Goal: Information Seeking & Learning: Learn about a topic

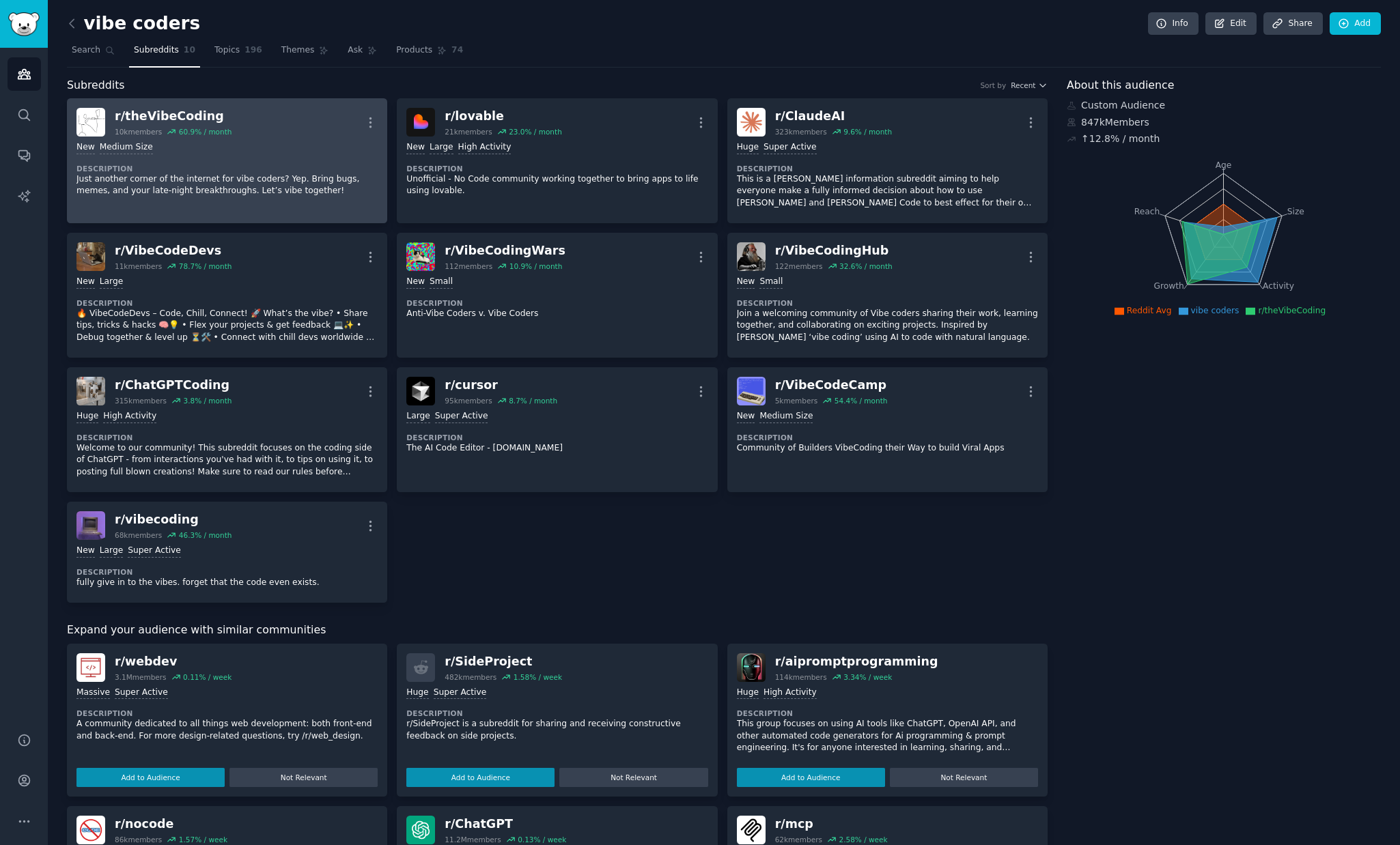
click at [190, 115] on div "r/ theVibeCoding" at bounding box center [173, 116] width 117 height 17
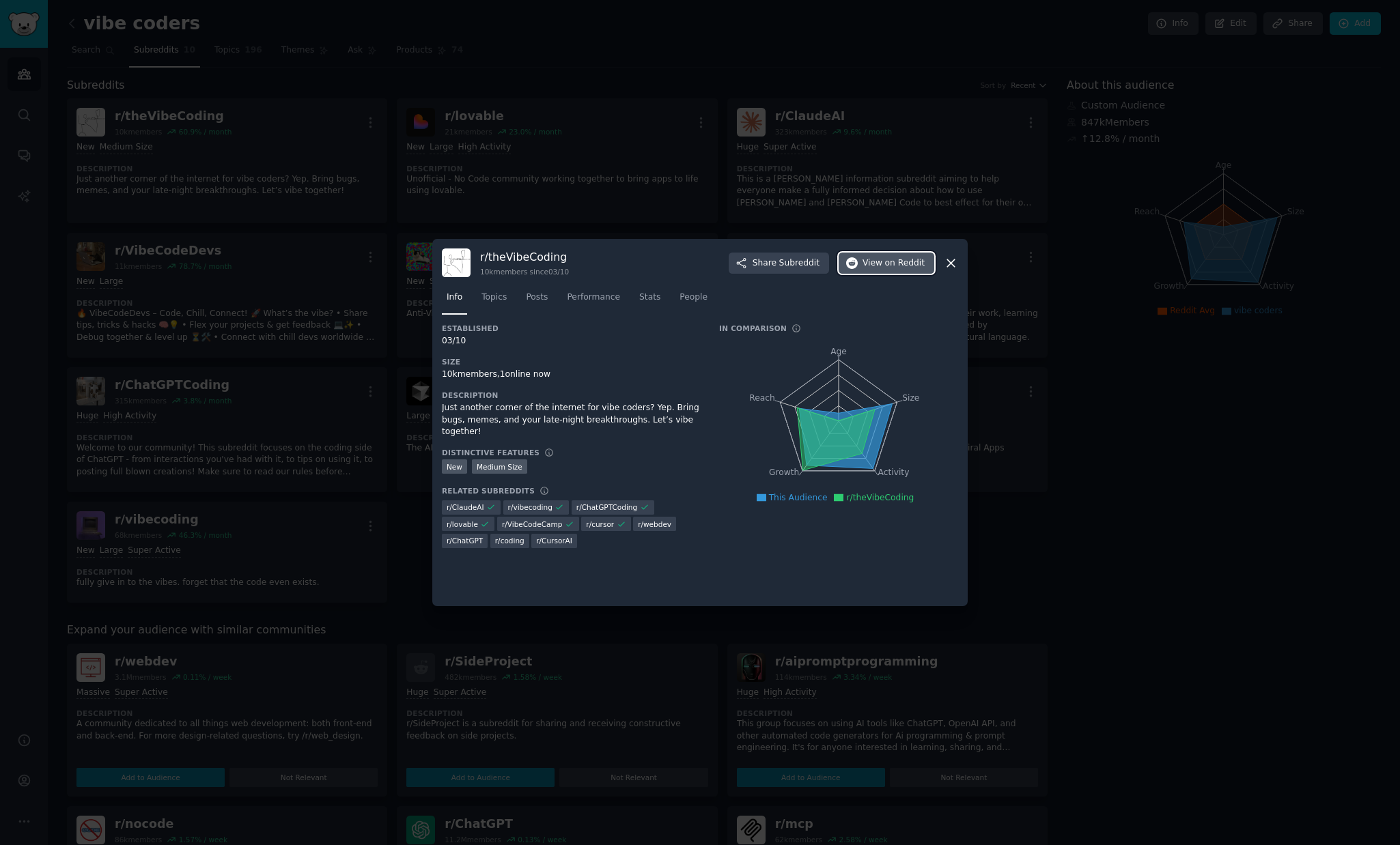
click at [884, 264] on span "View on Reddit" at bounding box center [893, 264] width 62 height 12
click at [337, 171] on div at bounding box center [700, 422] width 1400 height 845
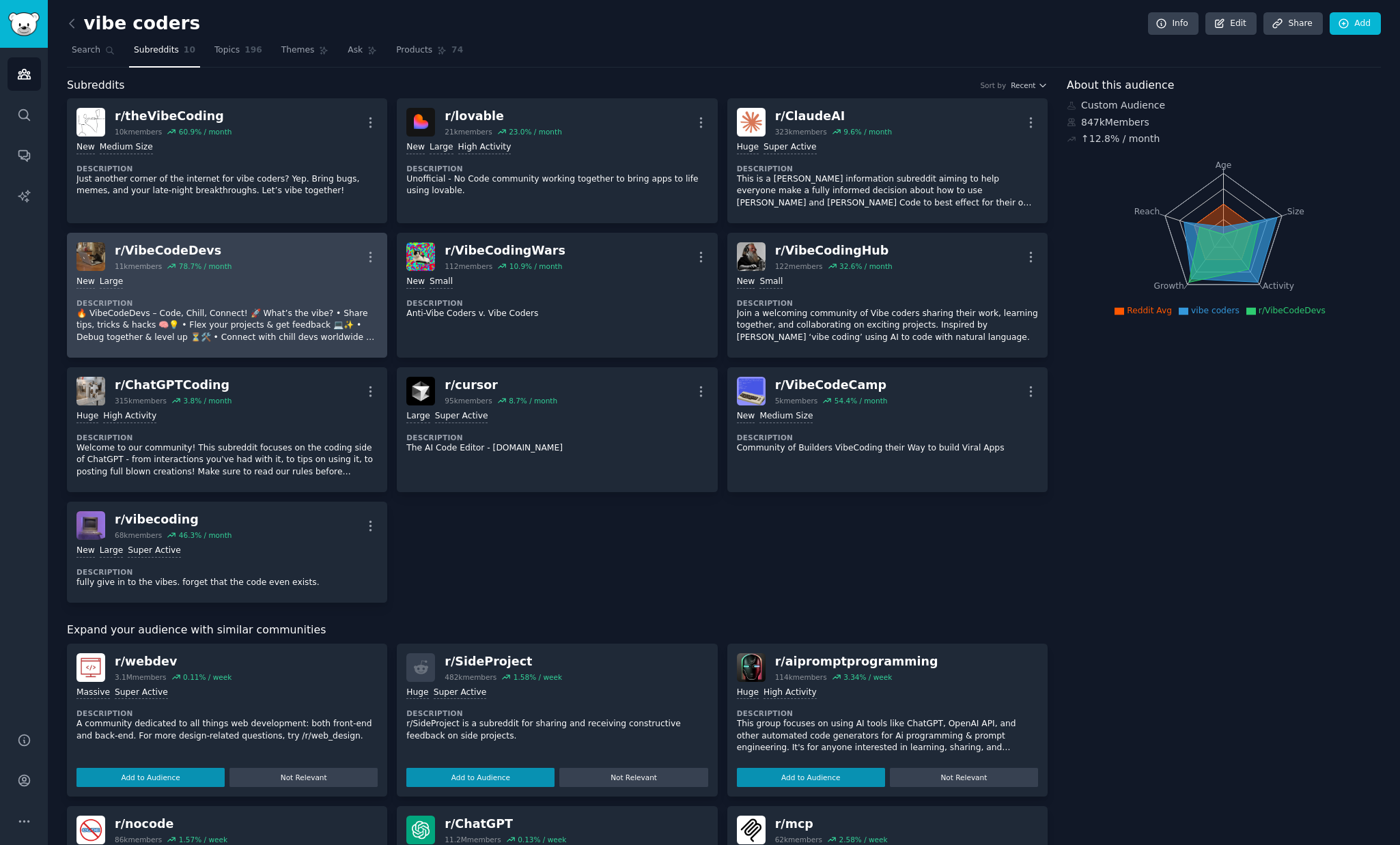
click at [193, 246] on div "r/ VibeCodeDevs" at bounding box center [173, 251] width 117 height 17
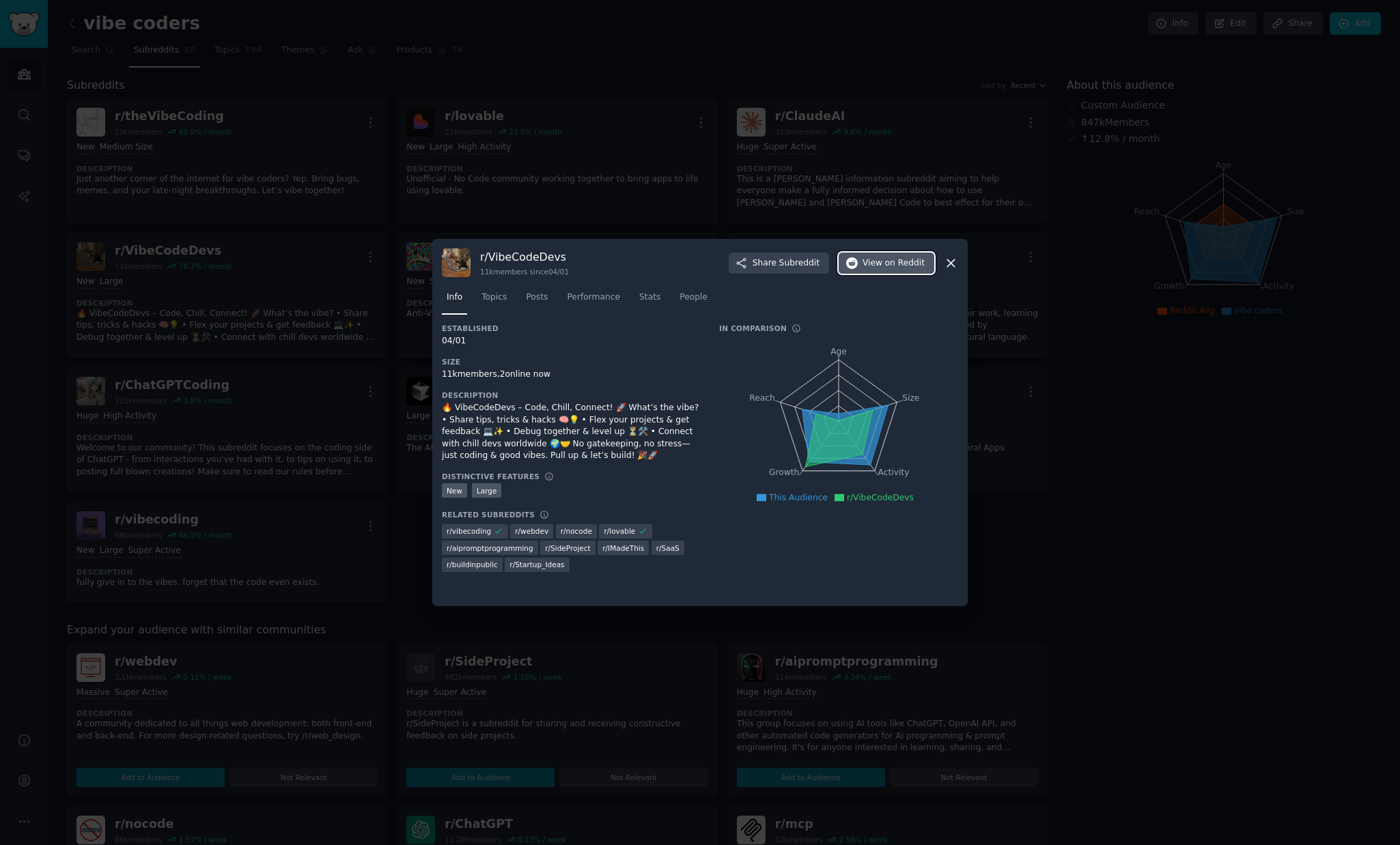
click at [870, 267] on span "View on Reddit" at bounding box center [893, 264] width 62 height 12
click at [294, 356] on div at bounding box center [700, 422] width 1400 height 845
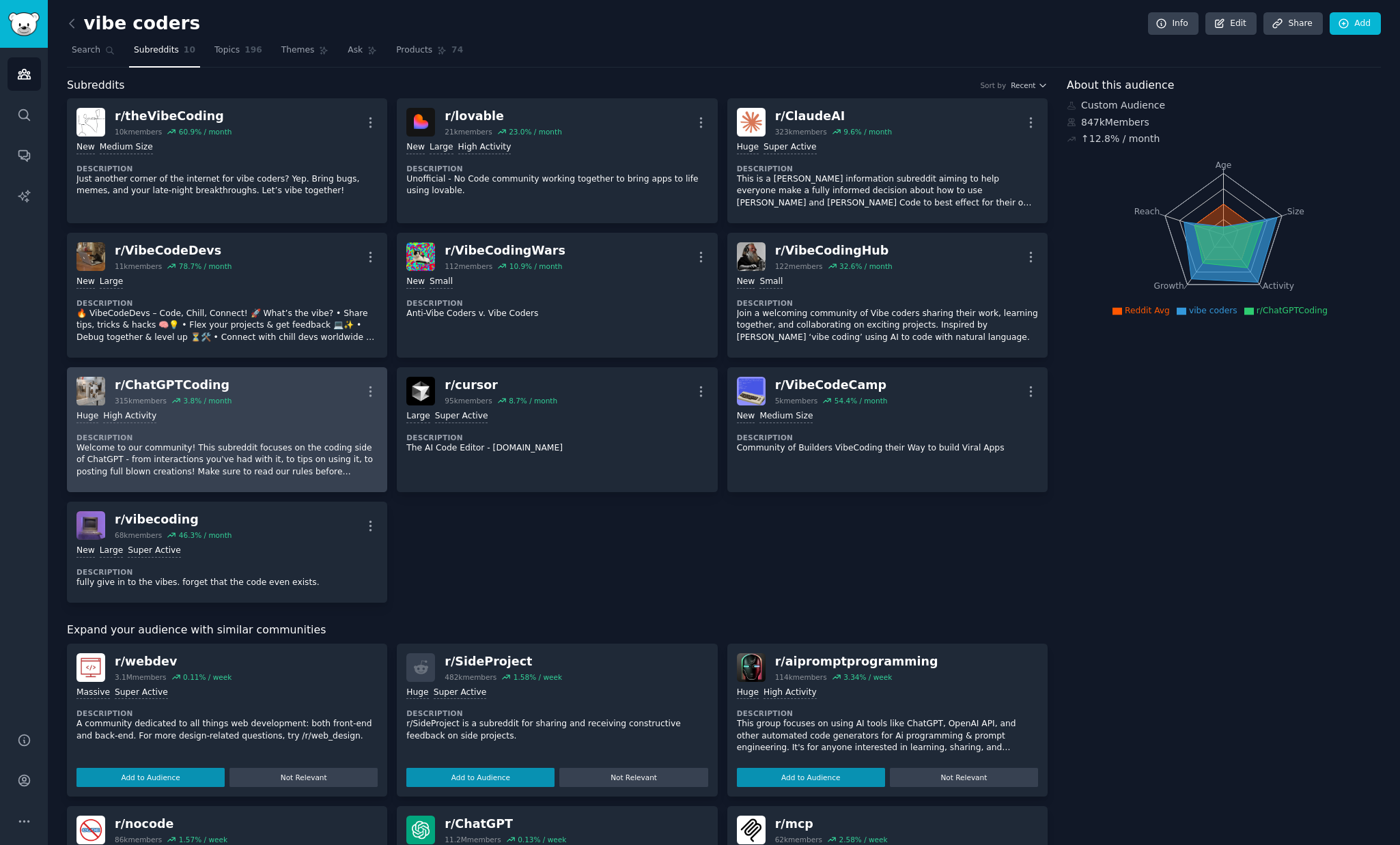
click at [181, 382] on div "r/ ChatGPTCoding" at bounding box center [173, 385] width 117 height 17
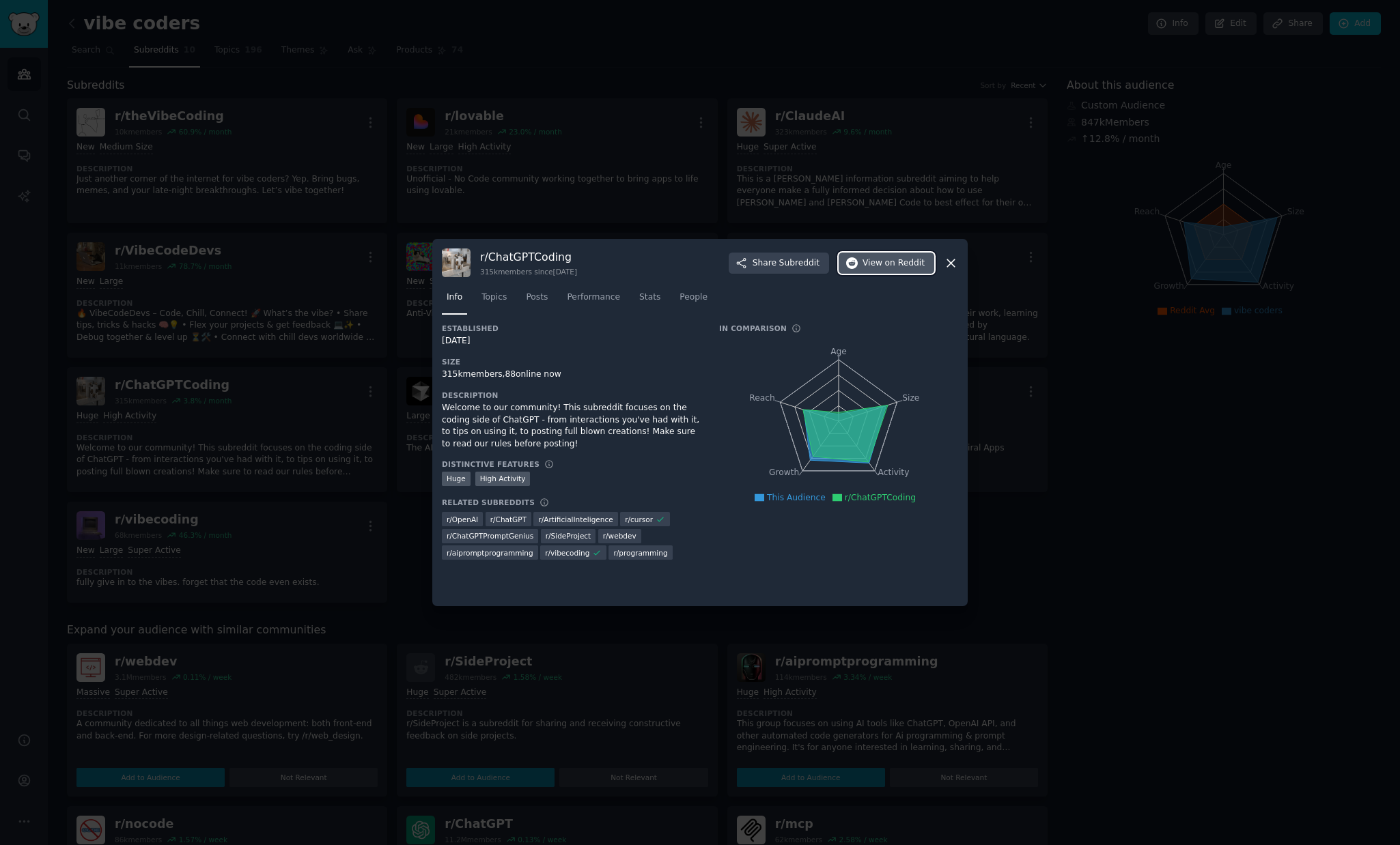
click at [892, 266] on span "on Reddit" at bounding box center [904, 264] width 39 height 12
click at [292, 421] on div at bounding box center [700, 422] width 1400 height 845
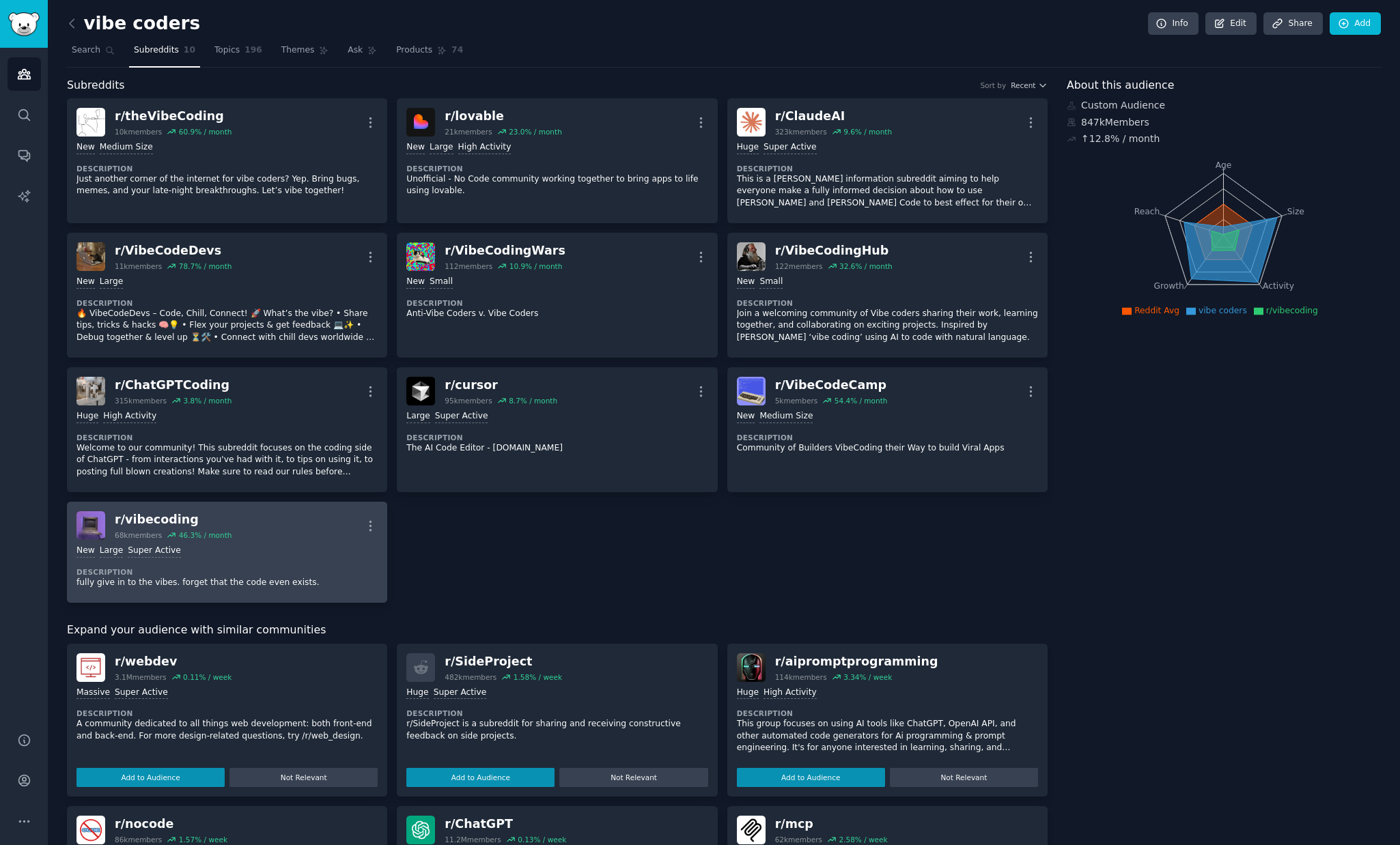
click at [155, 517] on div "r/ vibecoding" at bounding box center [173, 520] width 117 height 17
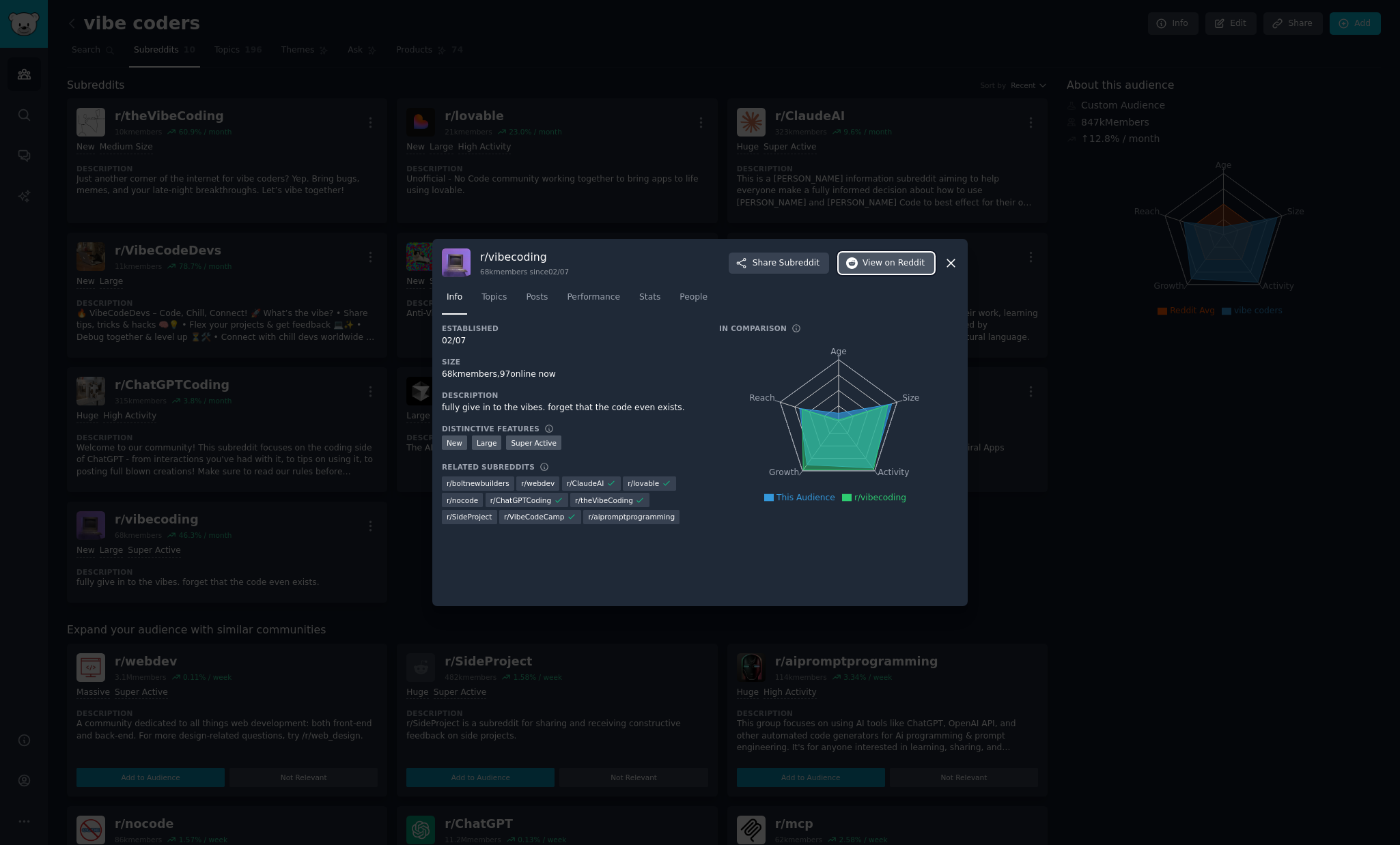
click at [888, 264] on span "on Reddit" at bounding box center [904, 264] width 39 height 12
click at [341, 498] on div at bounding box center [700, 422] width 1400 height 845
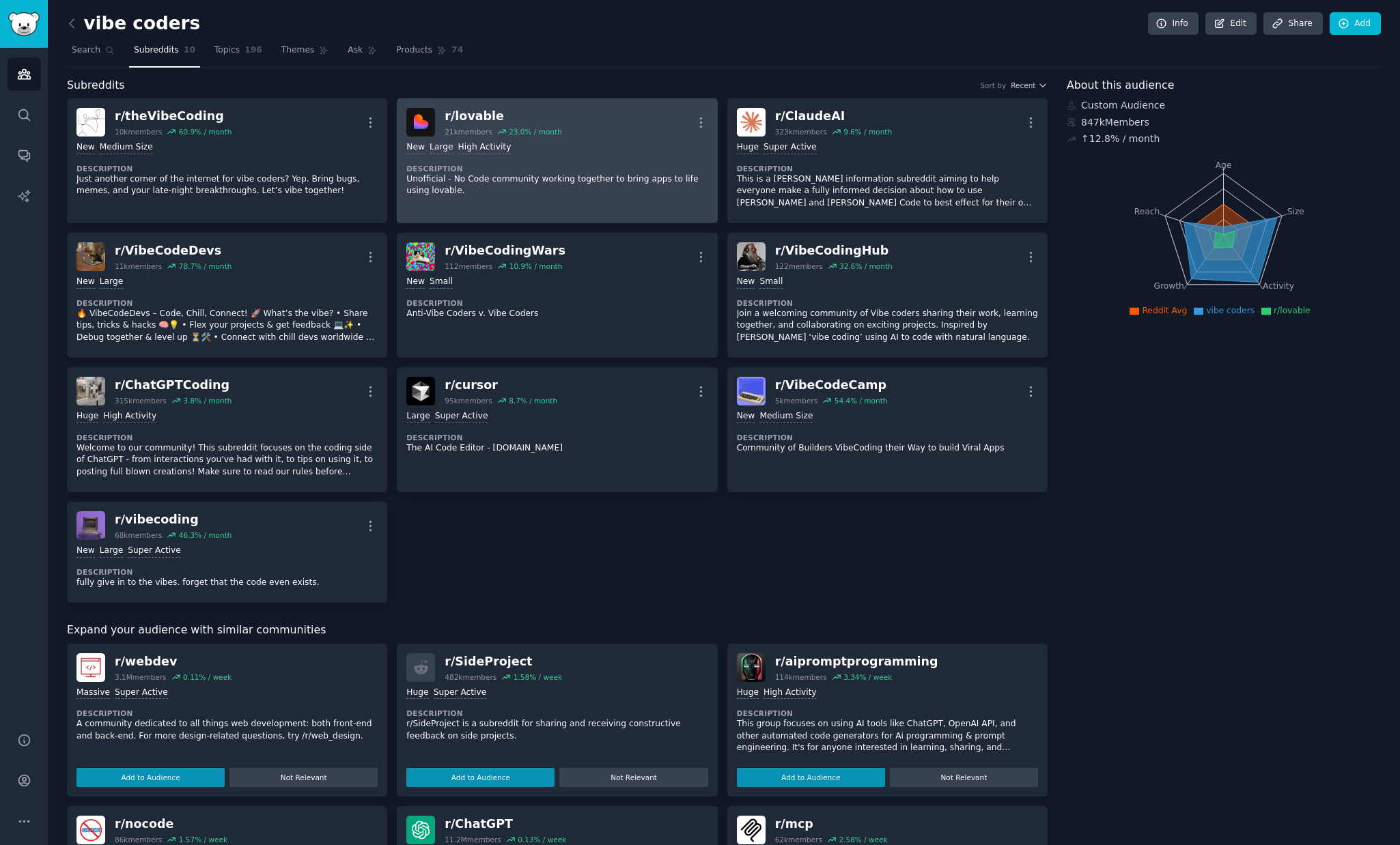
click at [478, 117] on div "r/ lovable" at bounding box center [502, 116] width 117 height 17
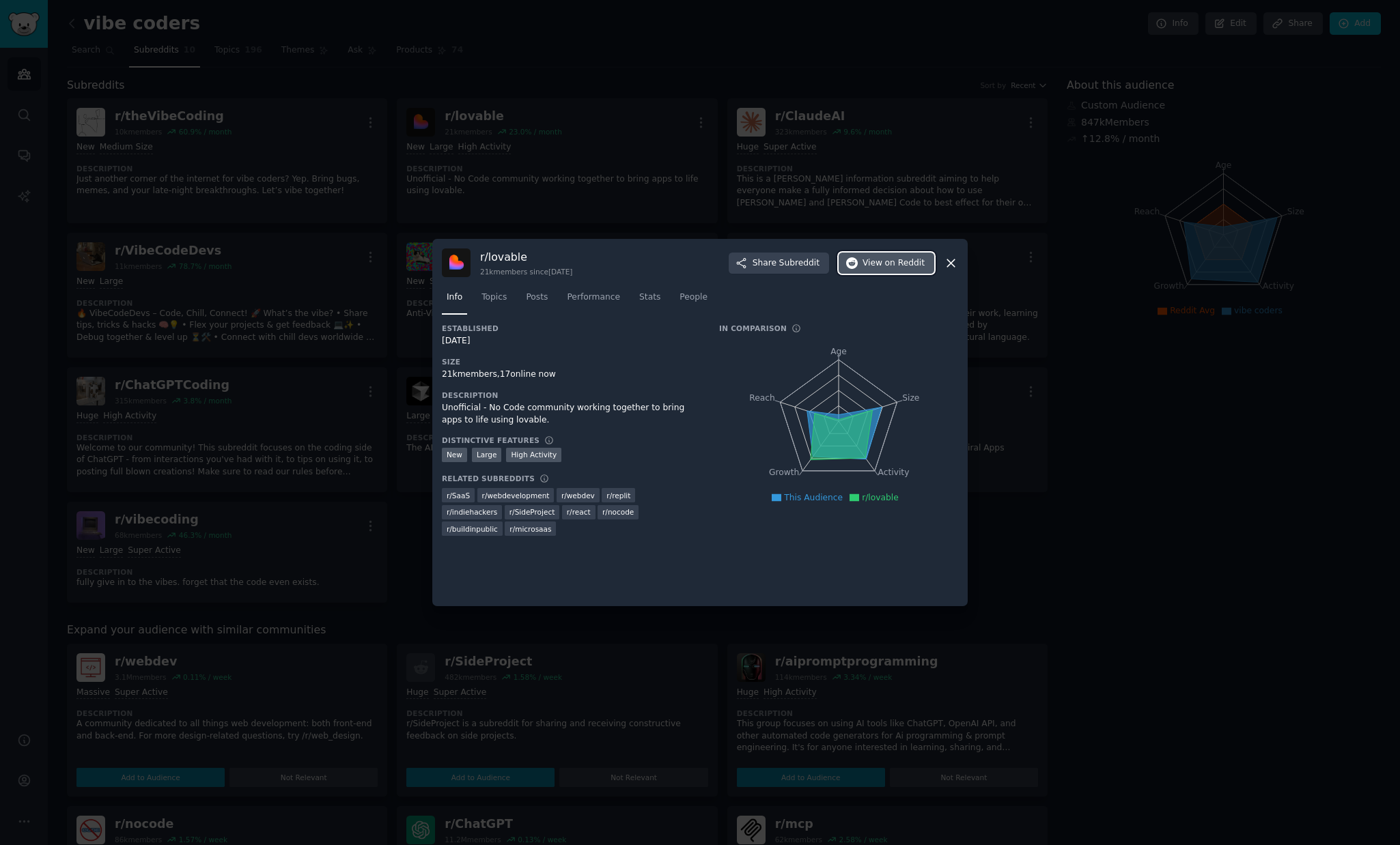
click at [889, 261] on span "on Reddit" at bounding box center [904, 264] width 39 height 12
click at [645, 180] on div at bounding box center [700, 422] width 1400 height 845
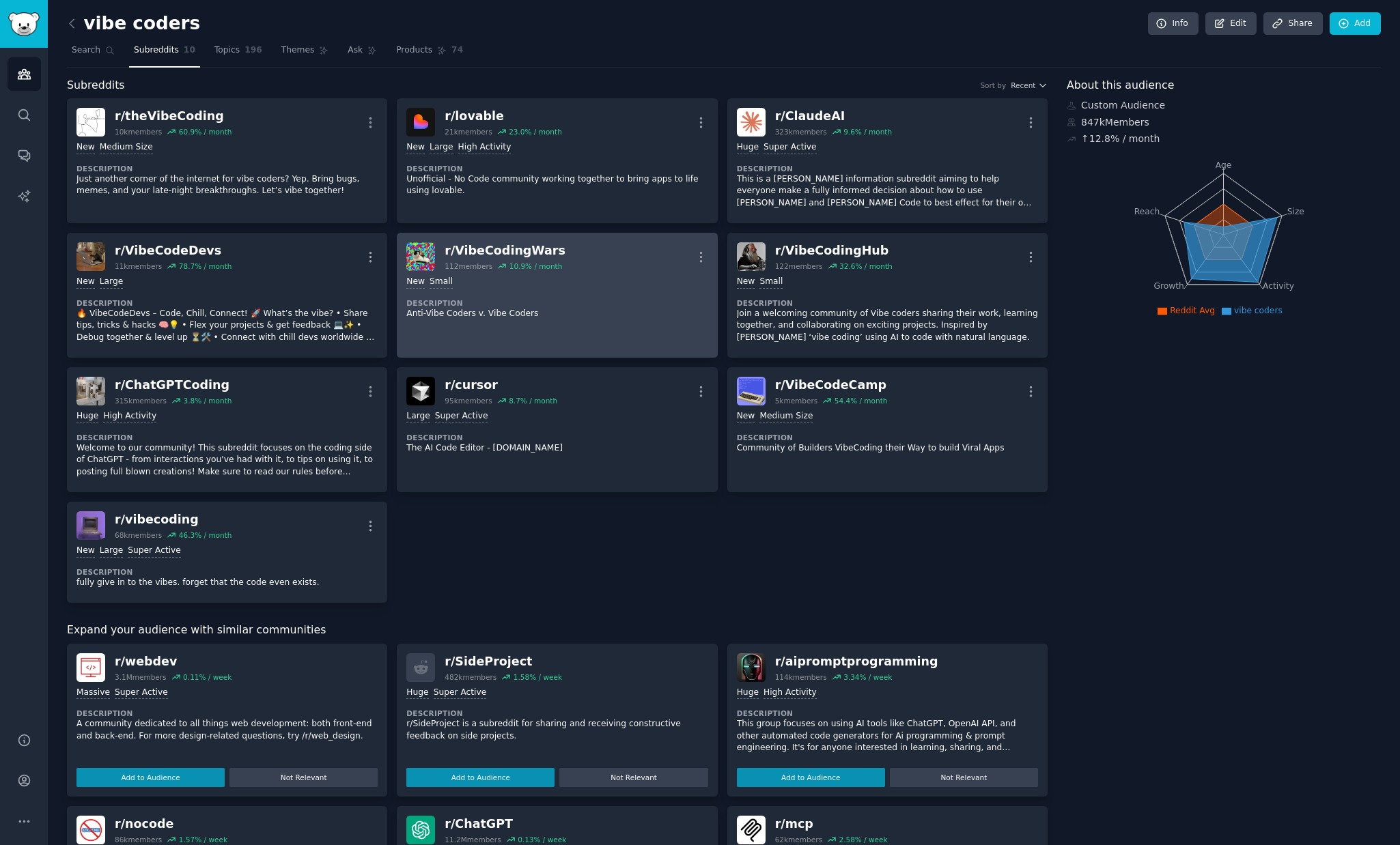
click at [576, 261] on div "r/ VibeCodingWars 112 members 10.9 % / month More" at bounding box center [557, 257] width 301 height 29
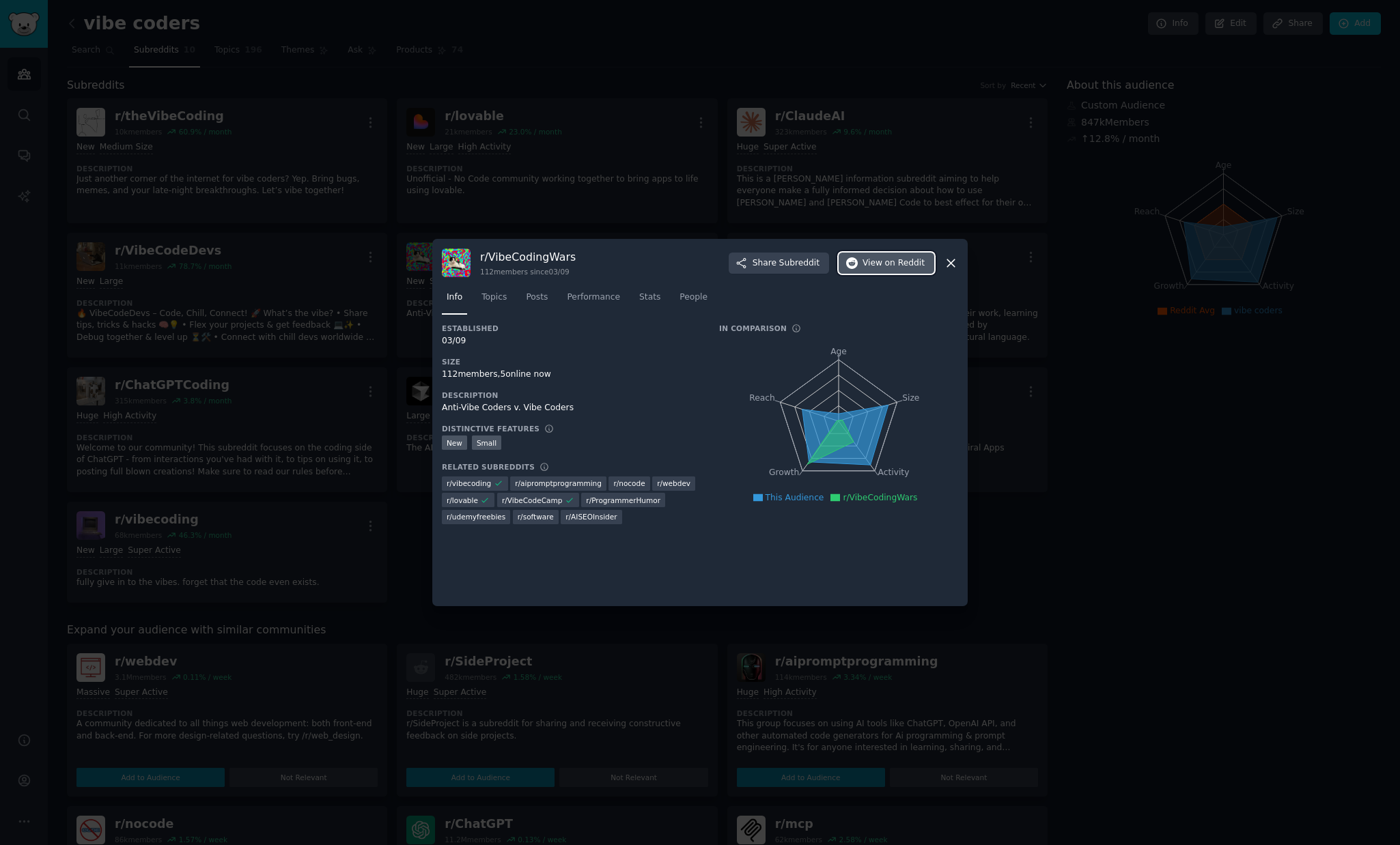
click at [882, 267] on span "View on Reddit" at bounding box center [893, 264] width 62 height 12
click at [631, 214] on div at bounding box center [700, 422] width 1400 height 845
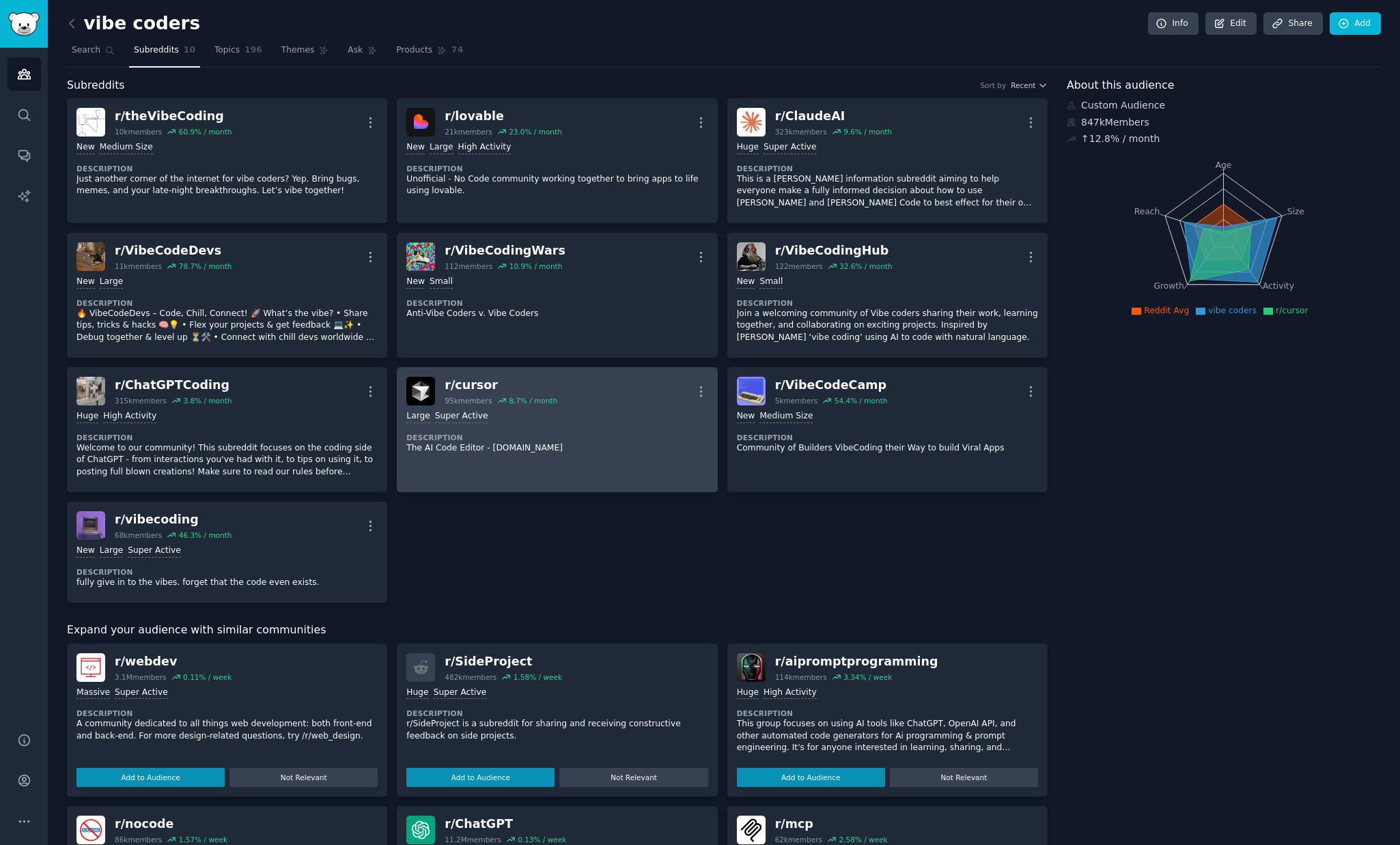
click at [469, 387] on div "r/ cursor" at bounding box center [500, 385] width 113 height 17
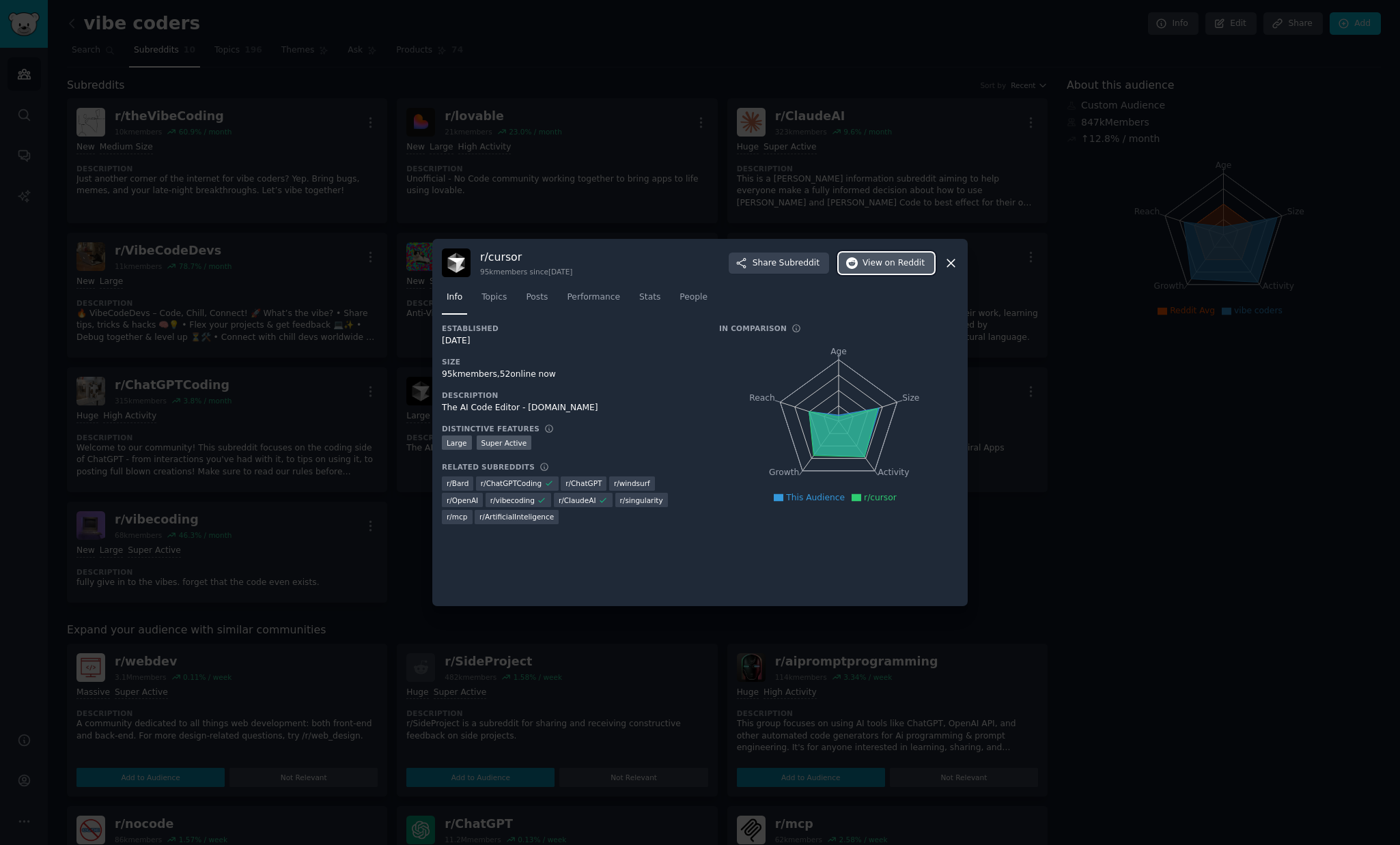
click at [883, 266] on span "View on Reddit" at bounding box center [893, 264] width 62 height 12
click at [679, 176] on div at bounding box center [700, 422] width 1400 height 845
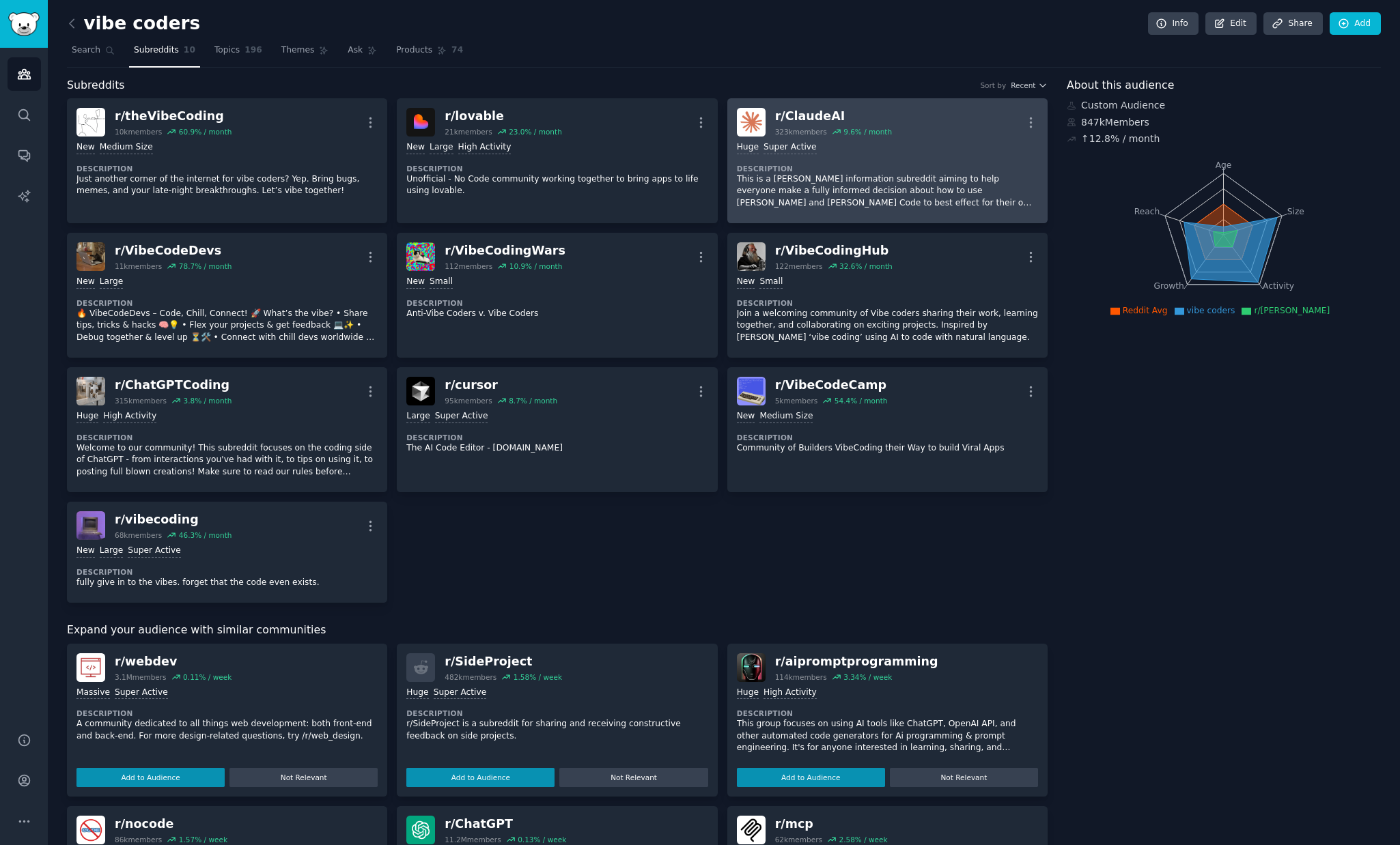
click at [811, 116] on div "r/ [PERSON_NAME]" at bounding box center [833, 116] width 117 height 17
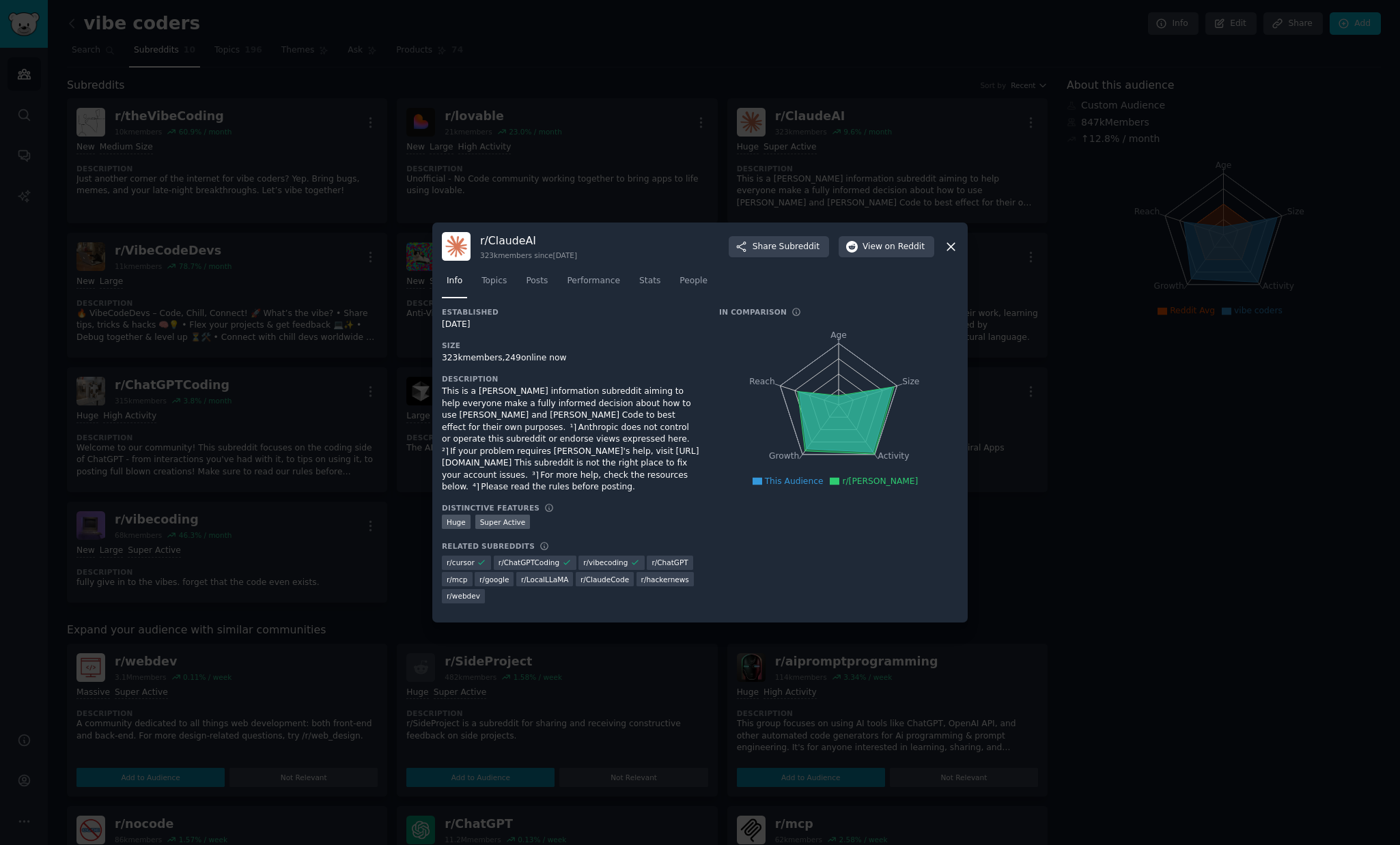
click at [994, 289] on div at bounding box center [700, 422] width 1400 height 845
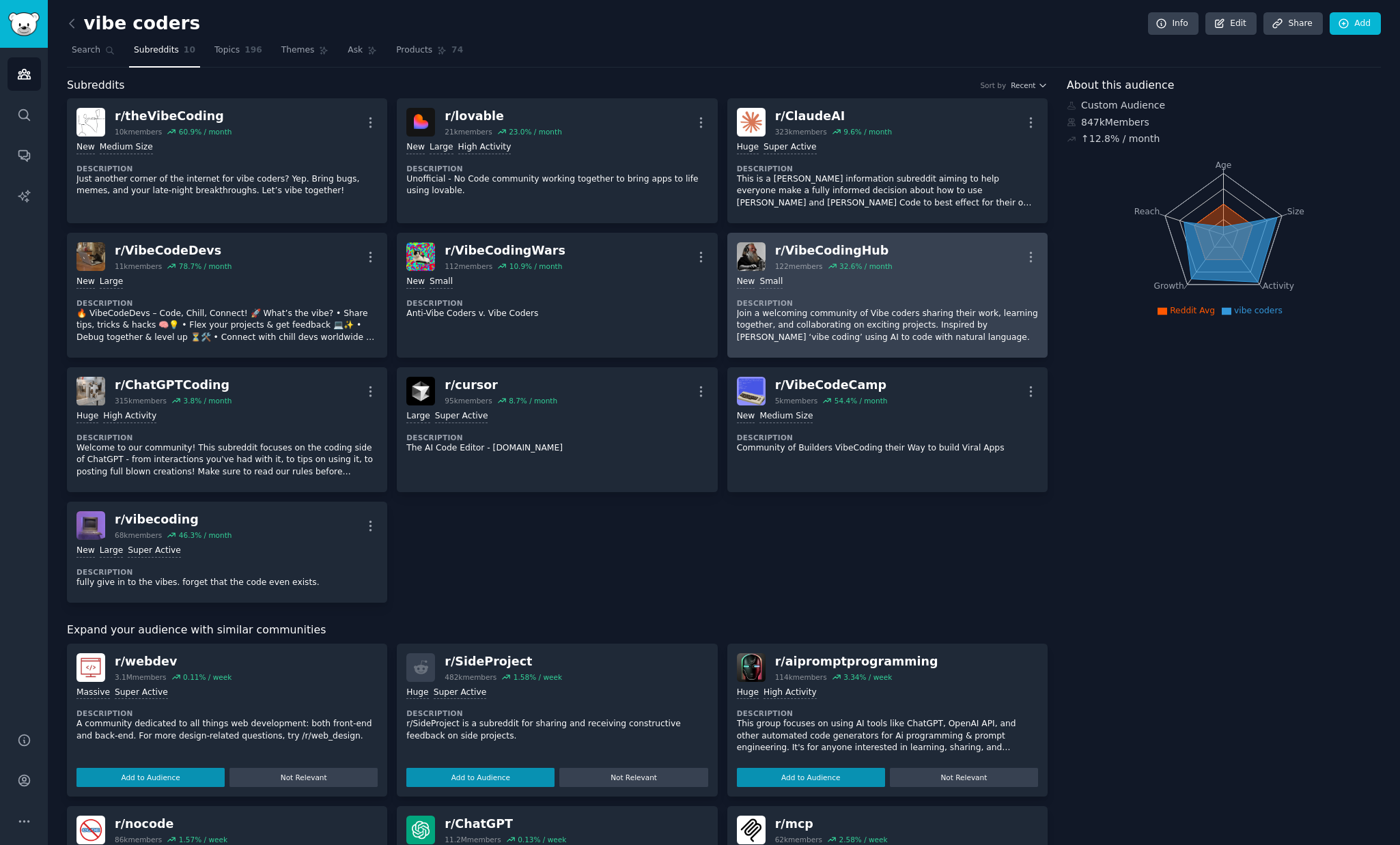
click at [851, 252] on div "r/ VibeCodingHub" at bounding box center [833, 251] width 117 height 17
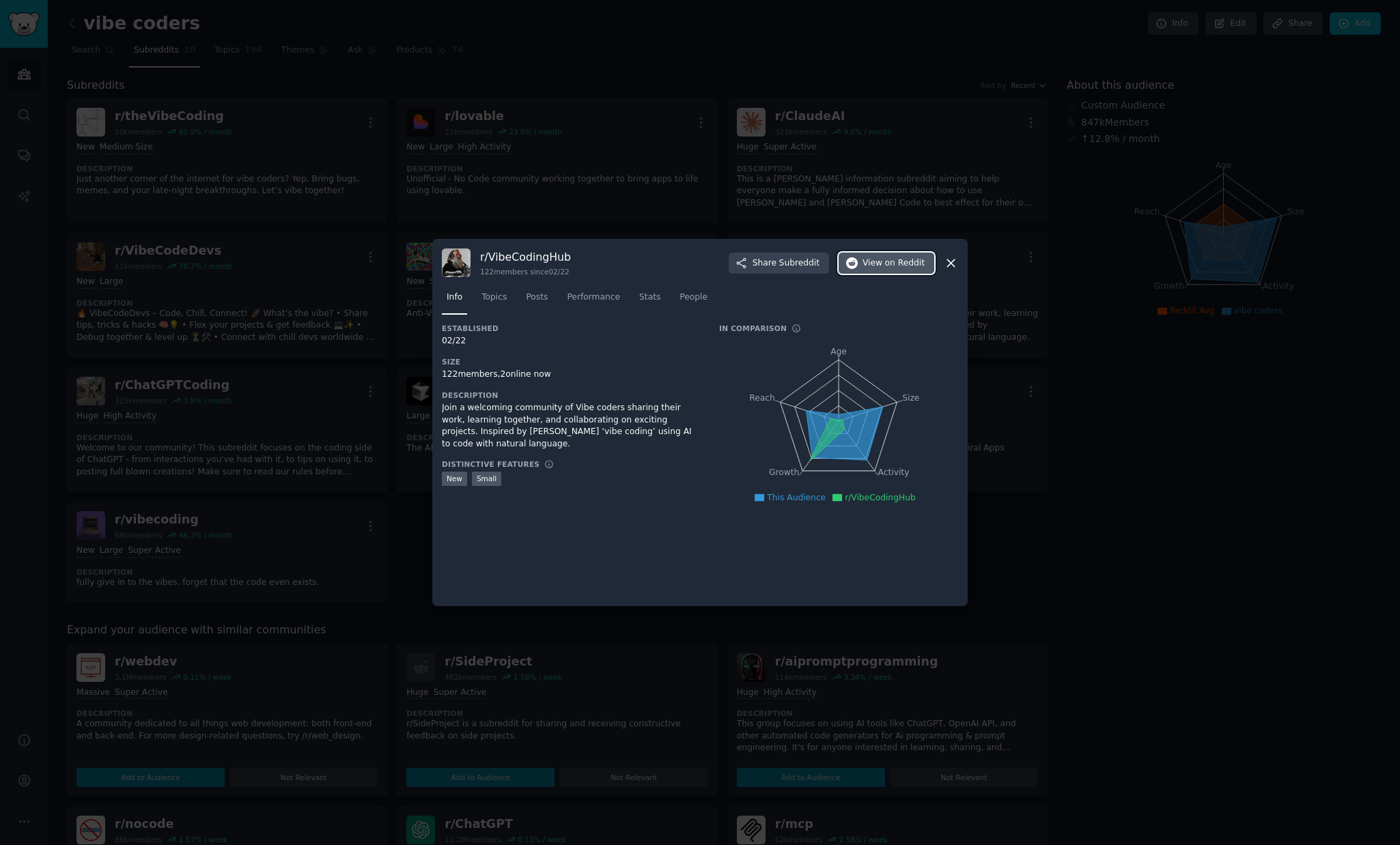
click at [884, 266] on span "View on Reddit" at bounding box center [893, 264] width 62 height 12
click at [970, 229] on div at bounding box center [700, 422] width 1400 height 845
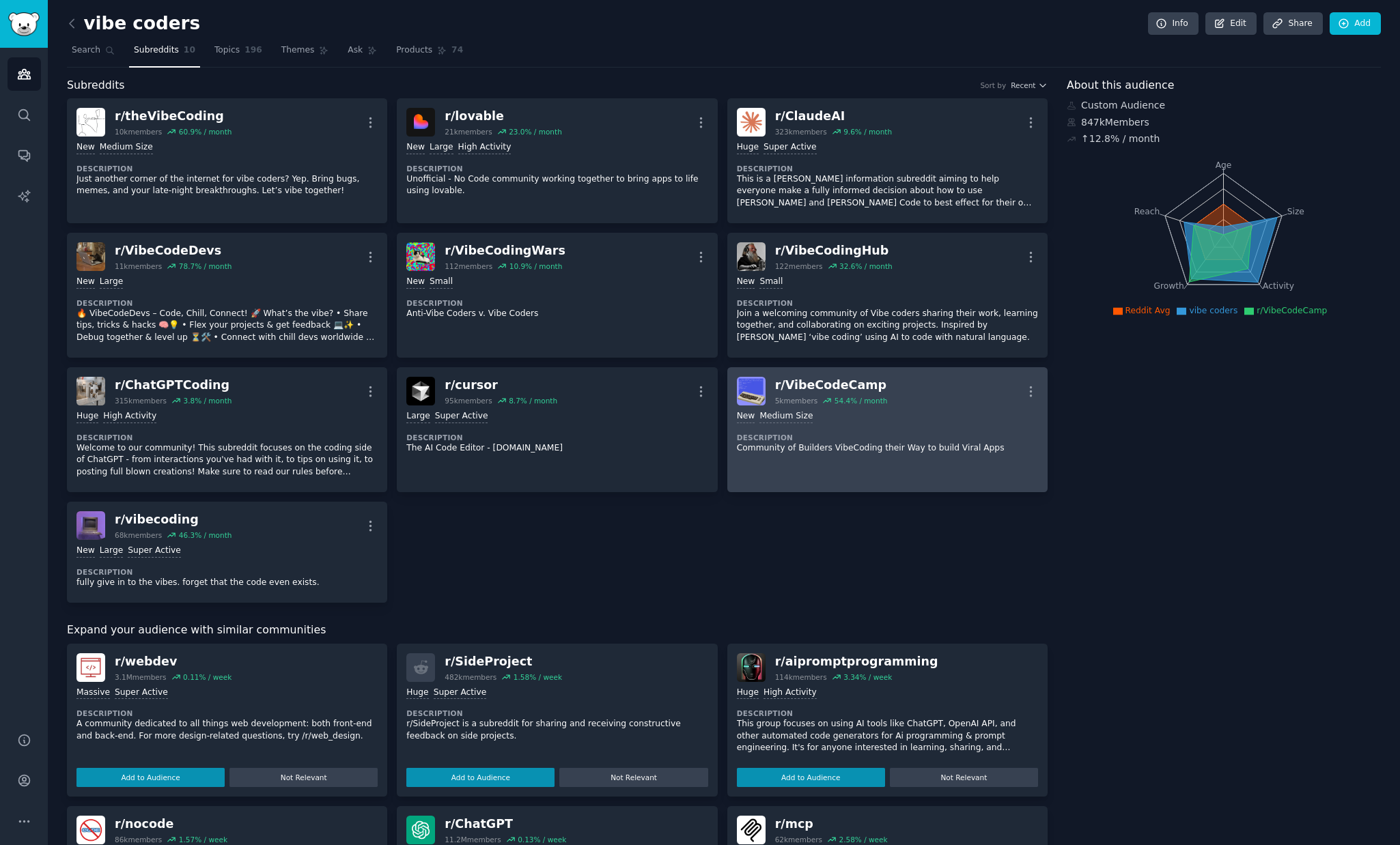
click at [848, 384] on div "r/ VibeCodeCamp" at bounding box center [831, 385] width 113 height 17
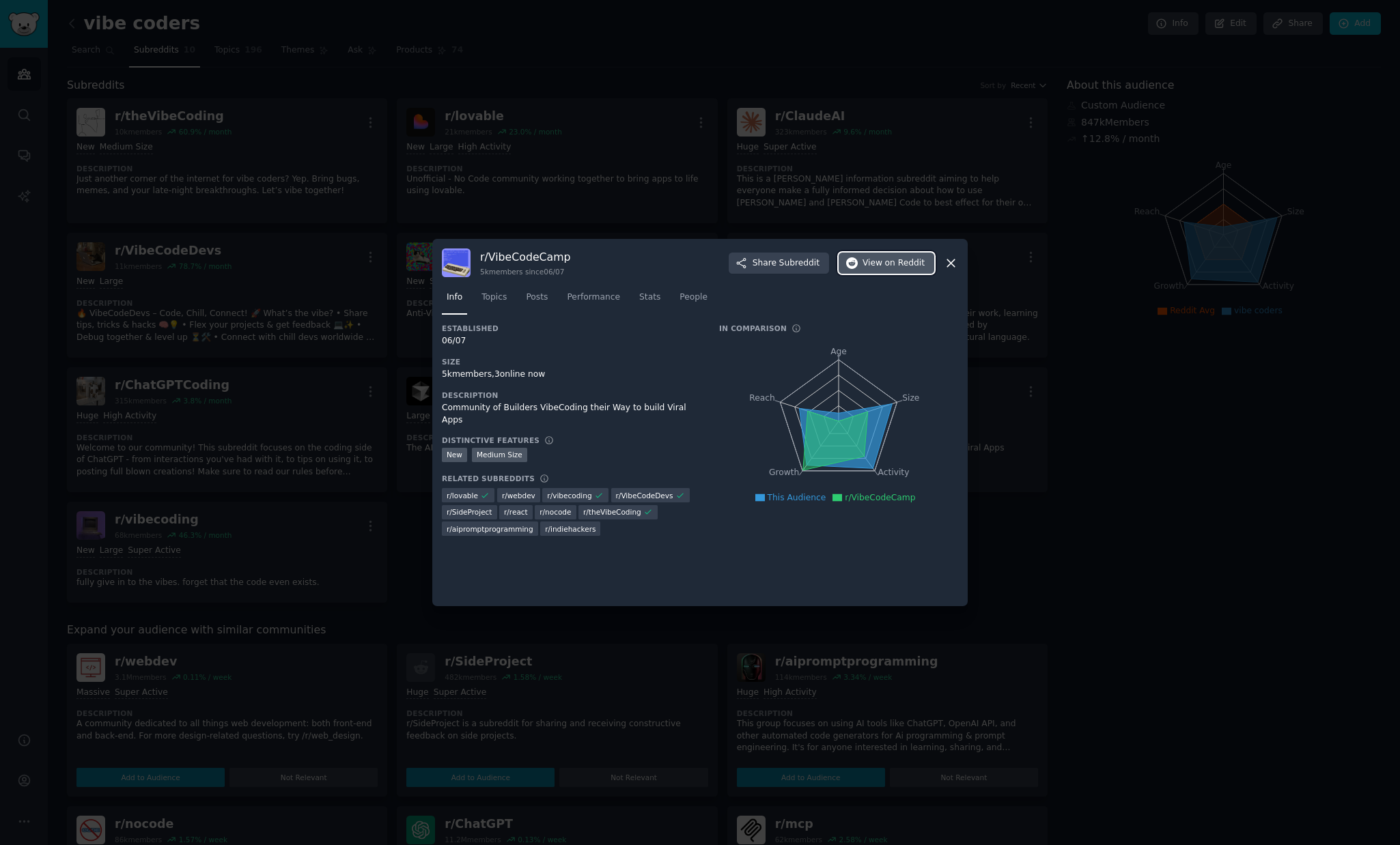
click at [883, 264] on span "View on Reddit" at bounding box center [893, 264] width 62 height 12
click at [1062, 387] on div at bounding box center [700, 422] width 1400 height 845
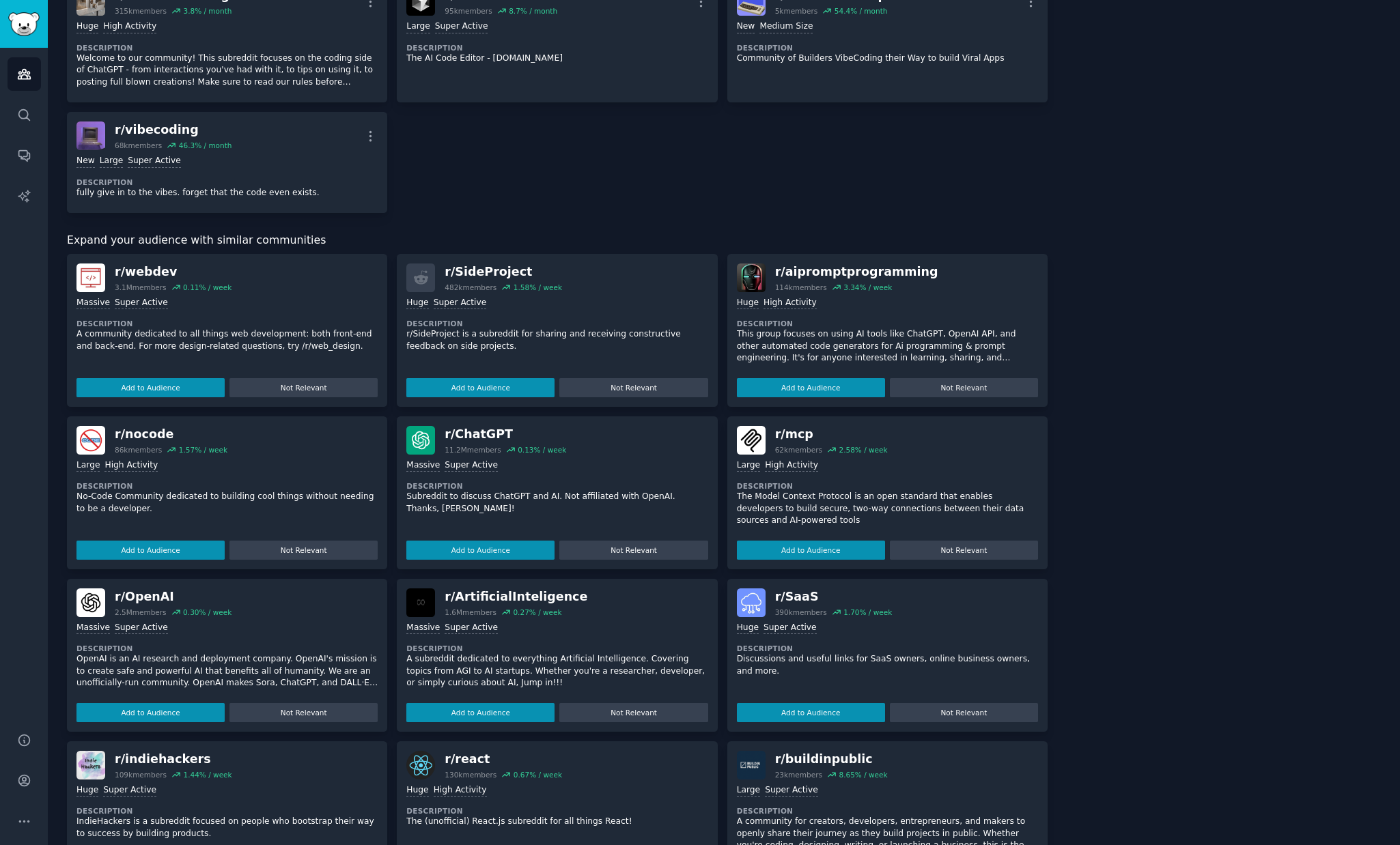
scroll to position [391, 0]
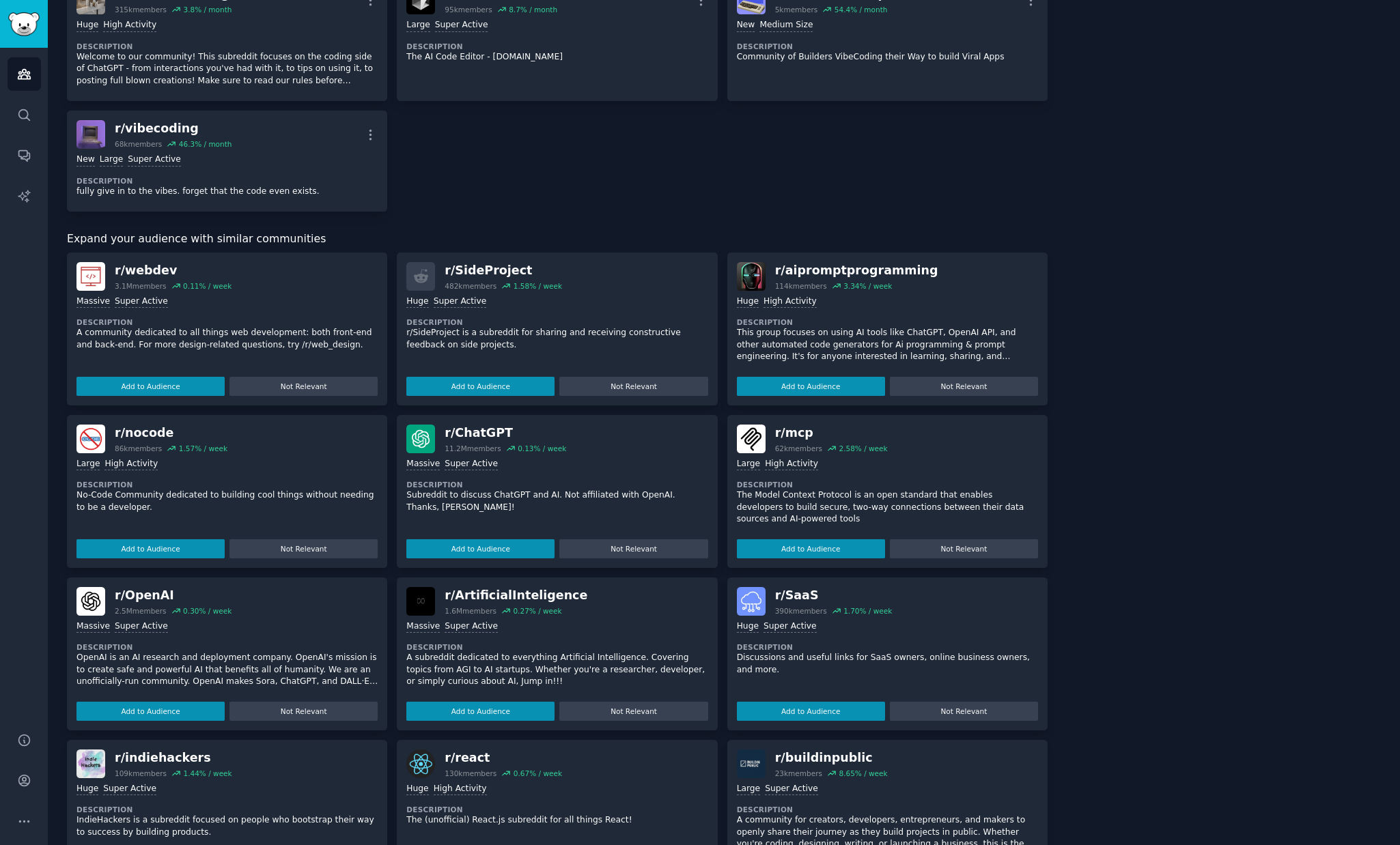
click at [124, 500] on p "No-Code Community dedicated to building cool things without needing to be a dev…" at bounding box center [227, 501] width 301 height 24
click at [156, 549] on button "Add to Audience" at bounding box center [150, 548] width 148 height 19
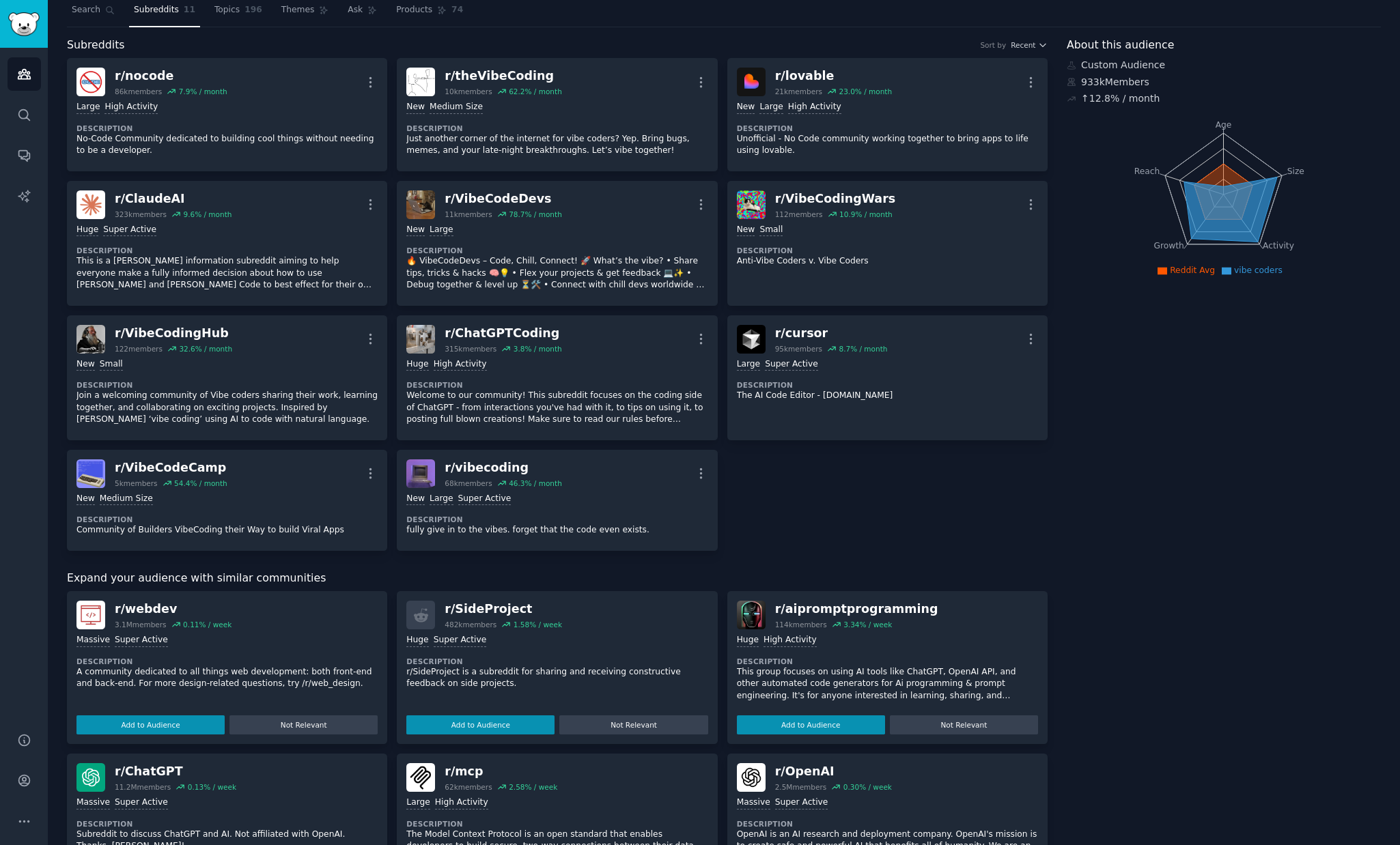
scroll to position [0, 0]
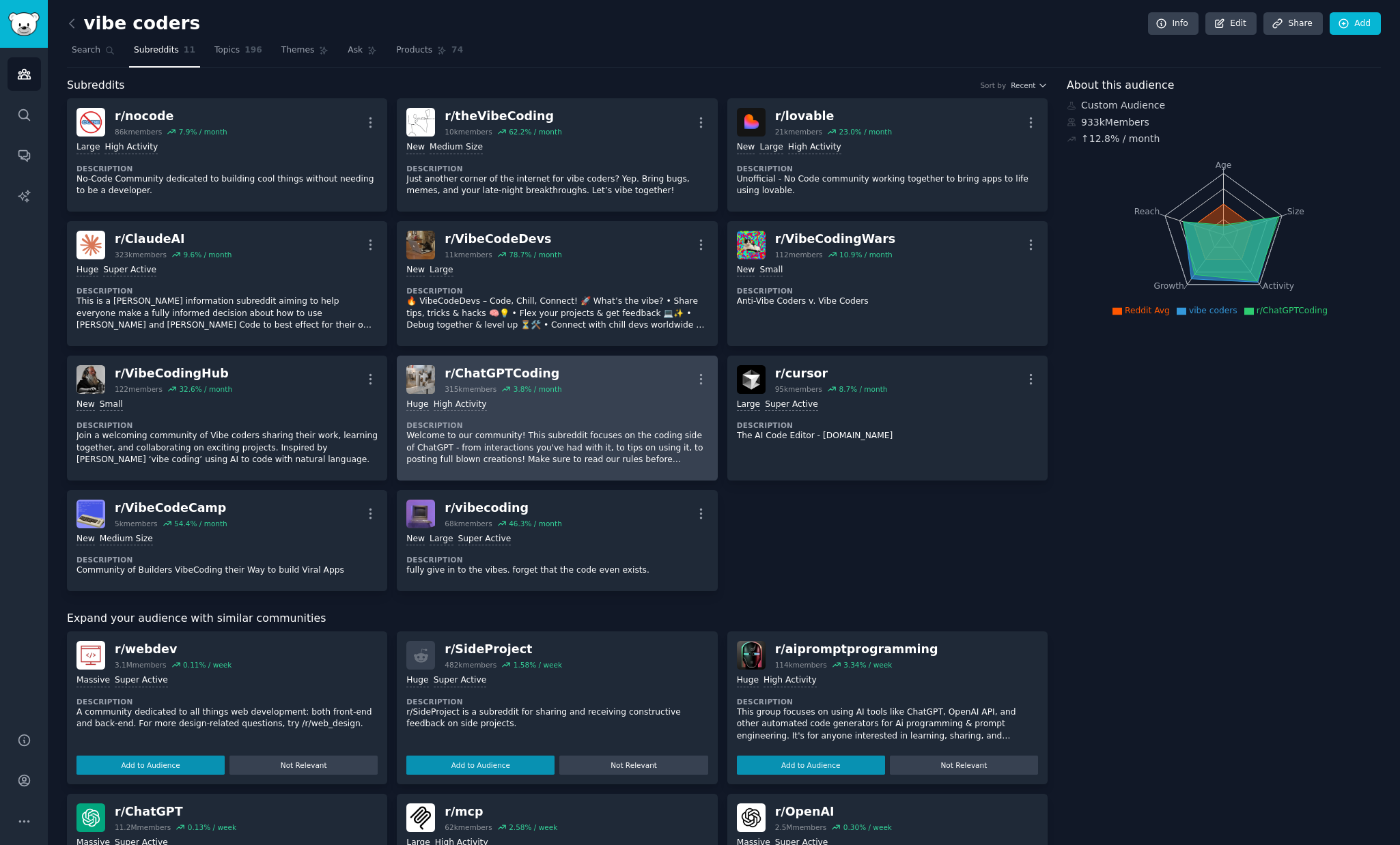
click at [512, 374] on div "r/ ChatGPTCoding" at bounding box center [502, 373] width 117 height 17
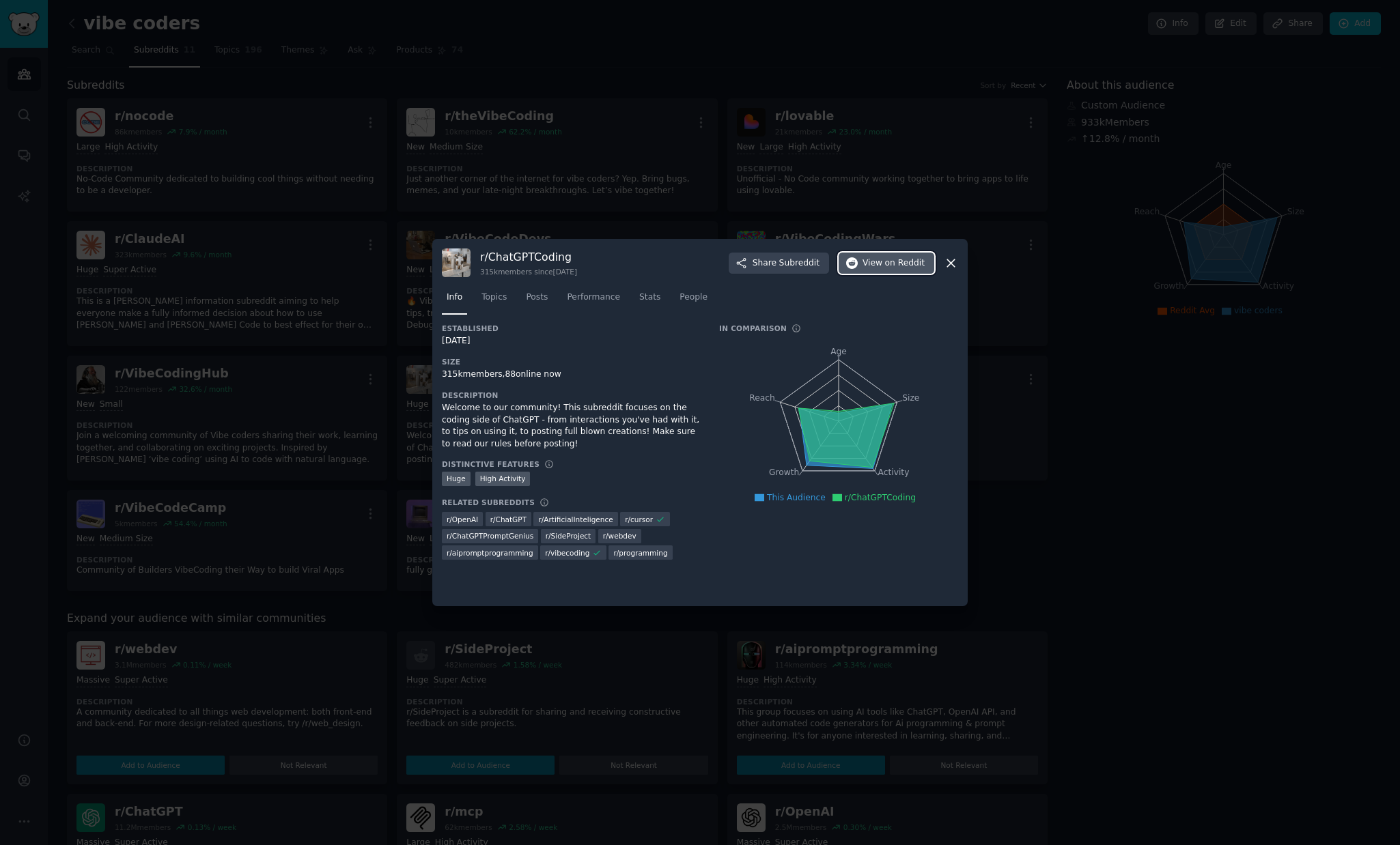
click at [902, 264] on span "on Reddit" at bounding box center [904, 264] width 39 height 12
click at [1089, 373] on div at bounding box center [700, 422] width 1400 height 845
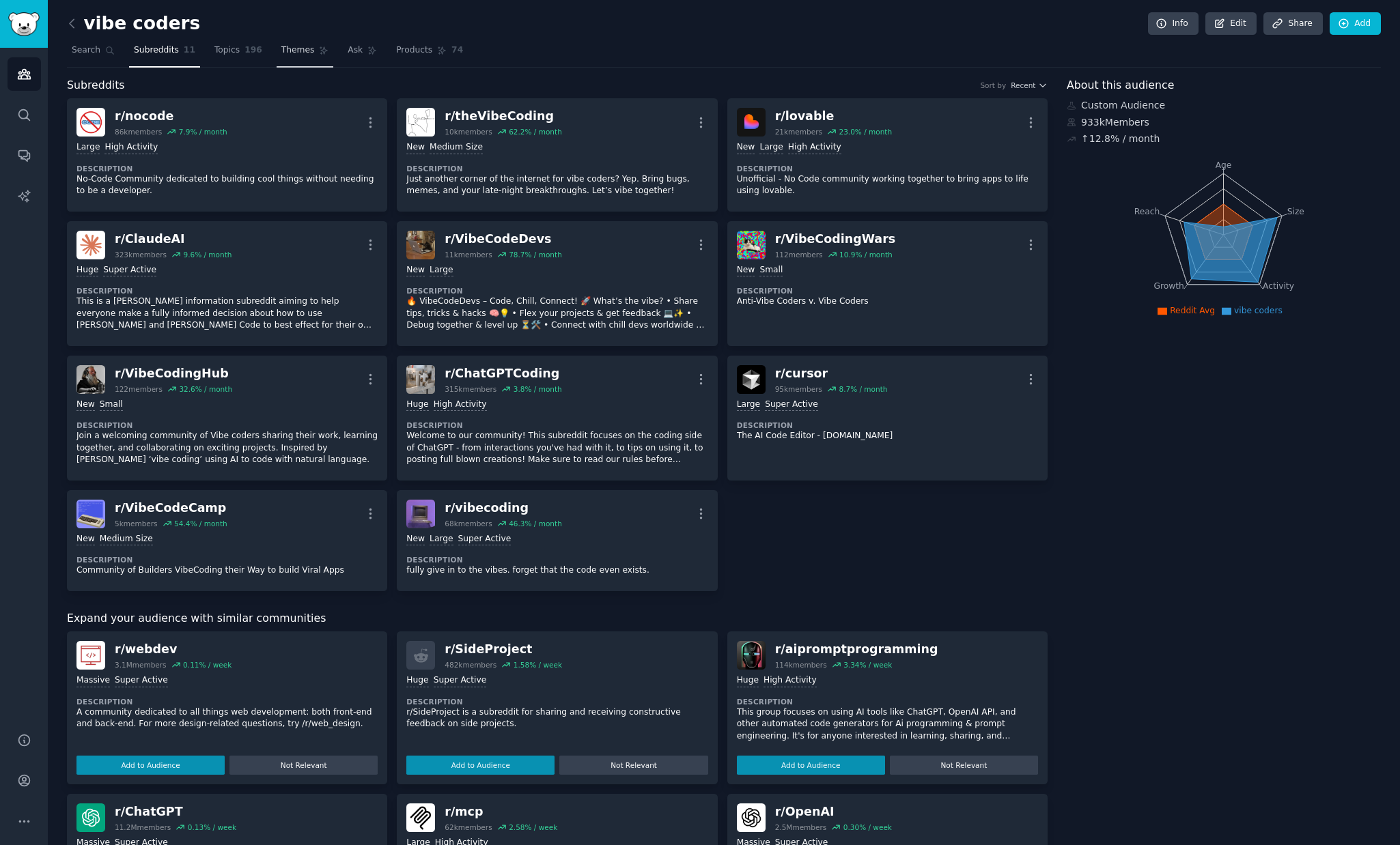
click at [293, 52] on span "Themes" at bounding box center [298, 51] width 33 height 12
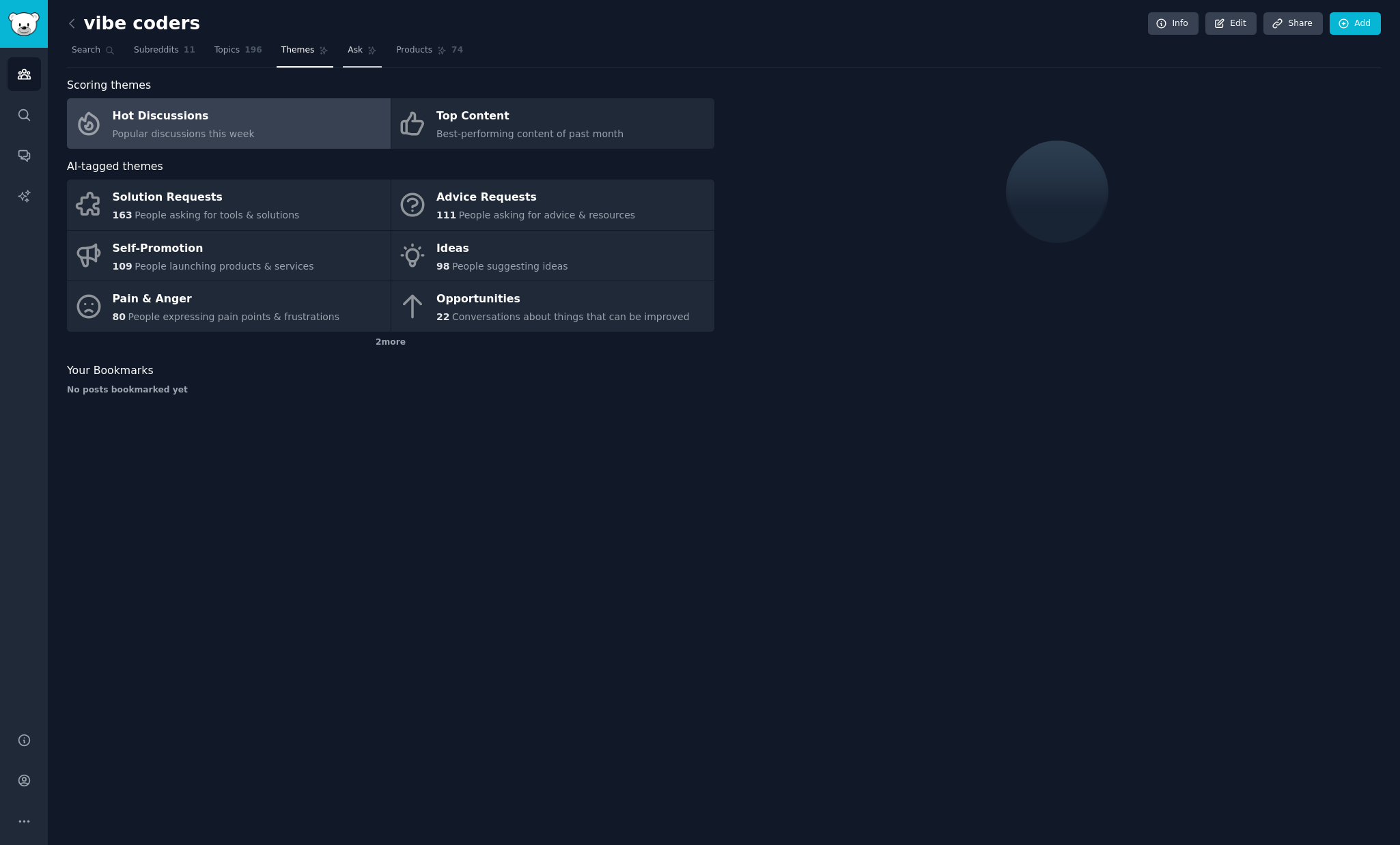
click at [358, 53] on link "Ask" at bounding box center [363, 53] width 39 height 28
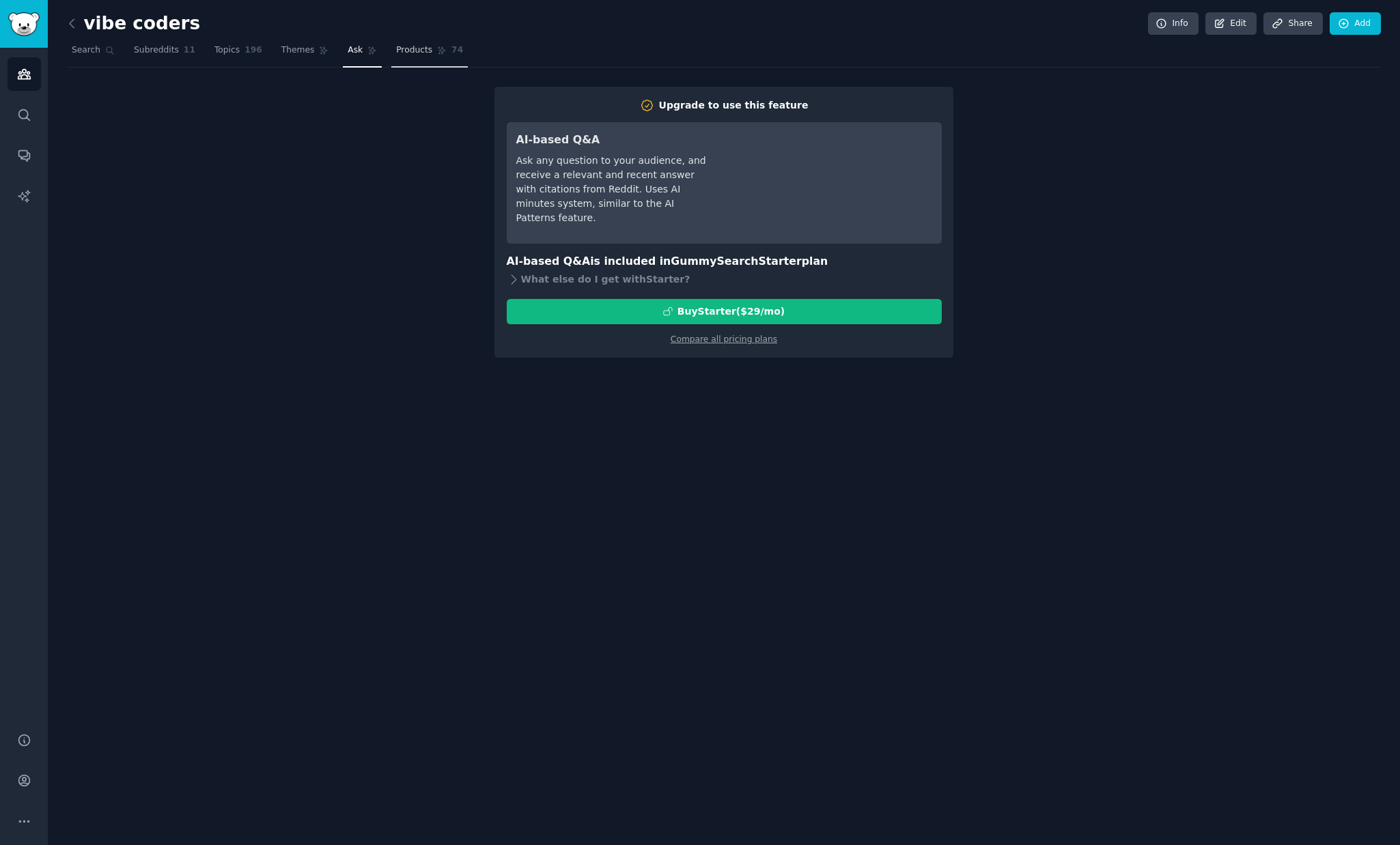
click at [396, 52] on span "Products" at bounding box center [414, 51] width 36 height 12
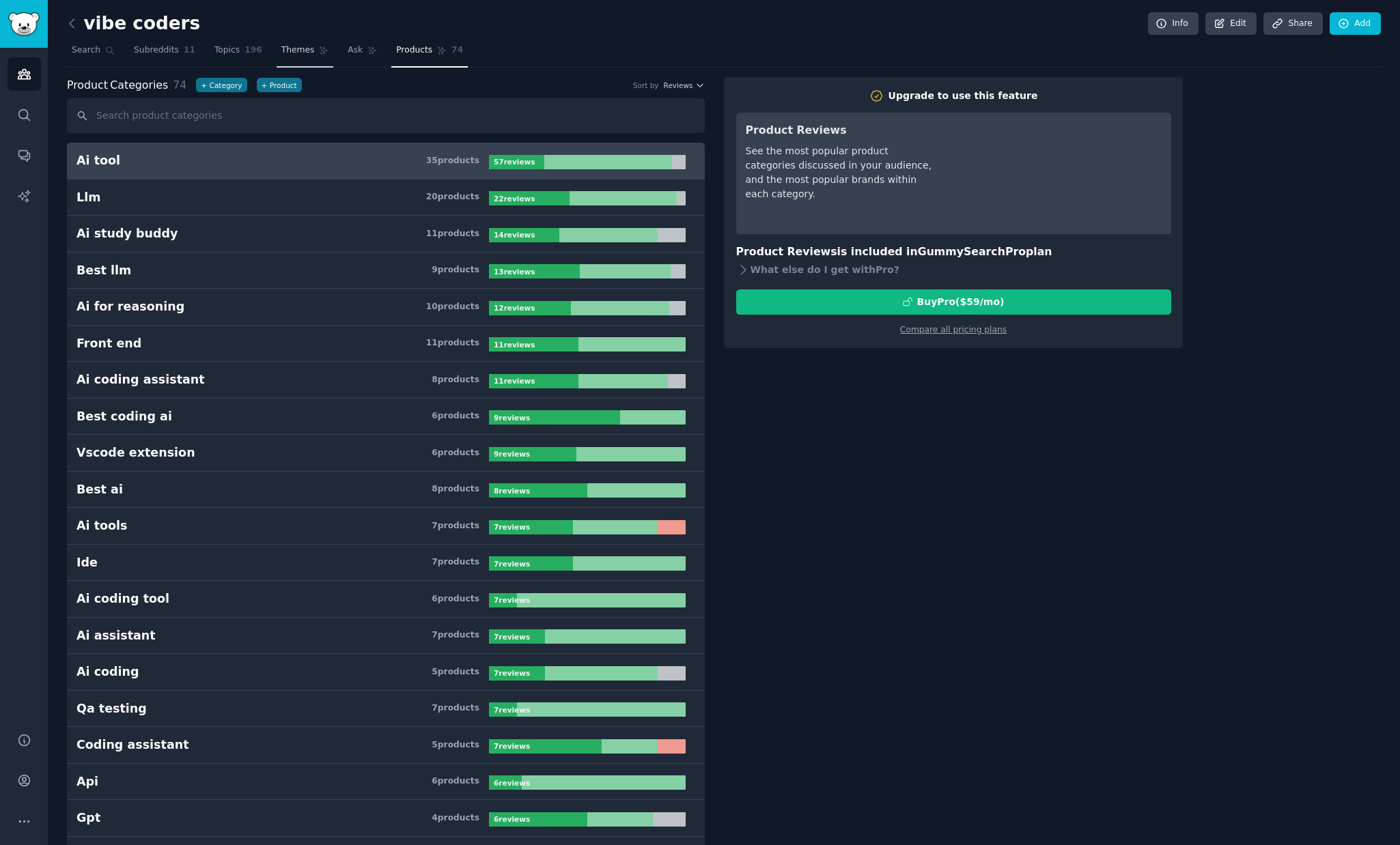
click at [286, 51] on span "Themes" at bounding box center [298, 51] width 33 height 12
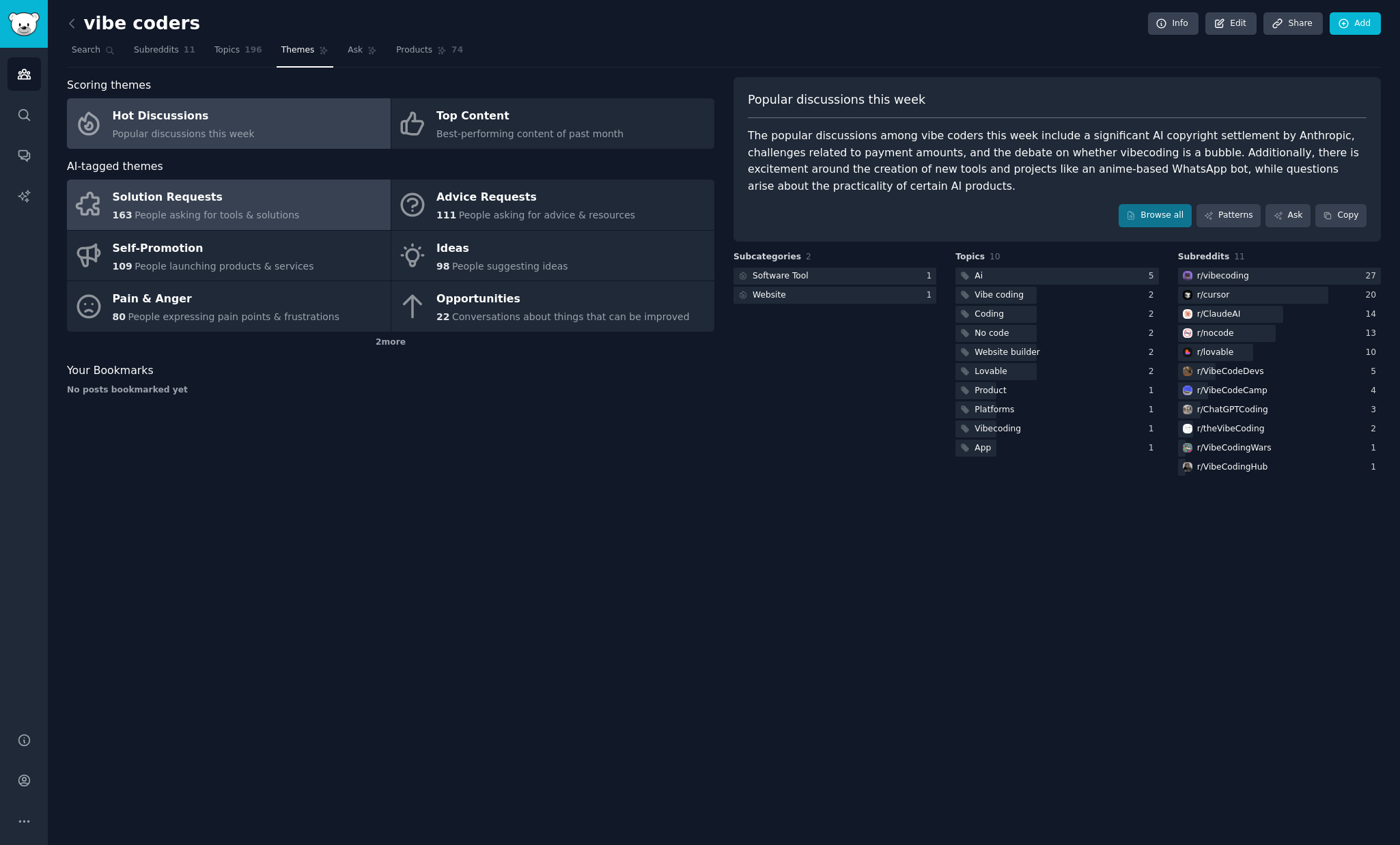
click at [252, 215] on span "People asking for tools & solutions" at bounding box center [217, 214] width 165 height 11
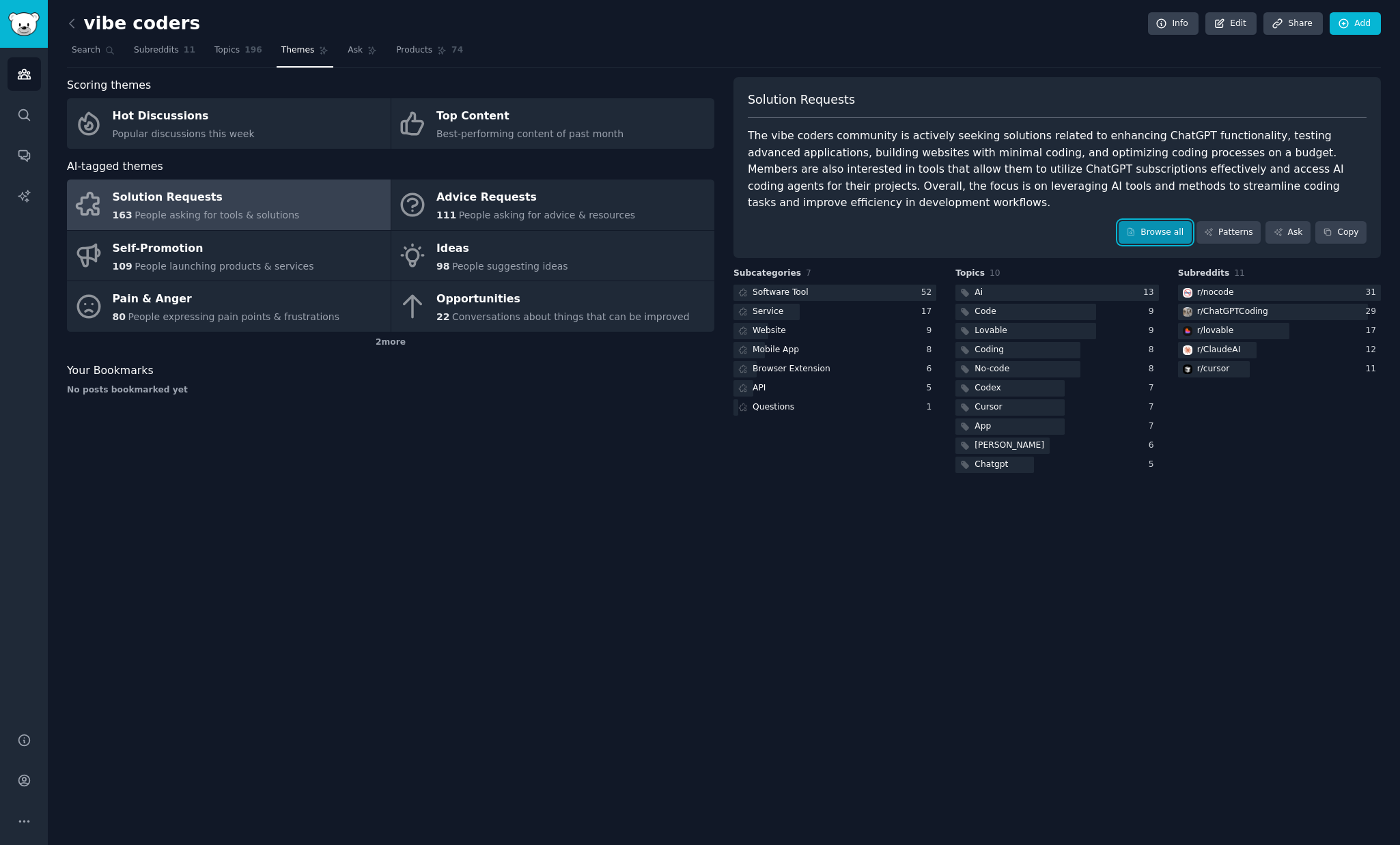
click at [1158, 229] on link "Browse all" at bounding box center [1154, 233] width 73 height 23
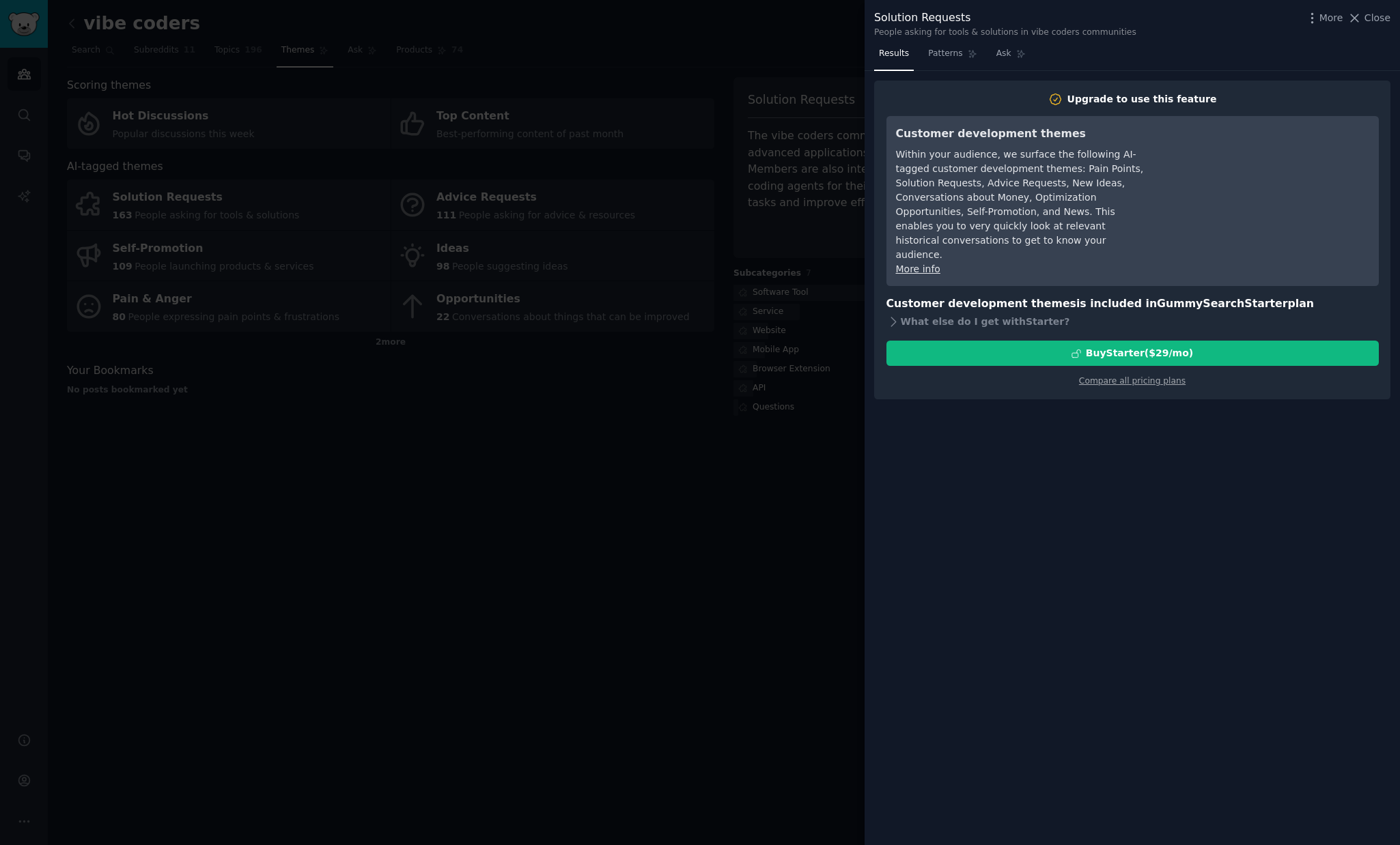
click at [666, 467] on div at bounding box center [700, 422] width 1400 height 845
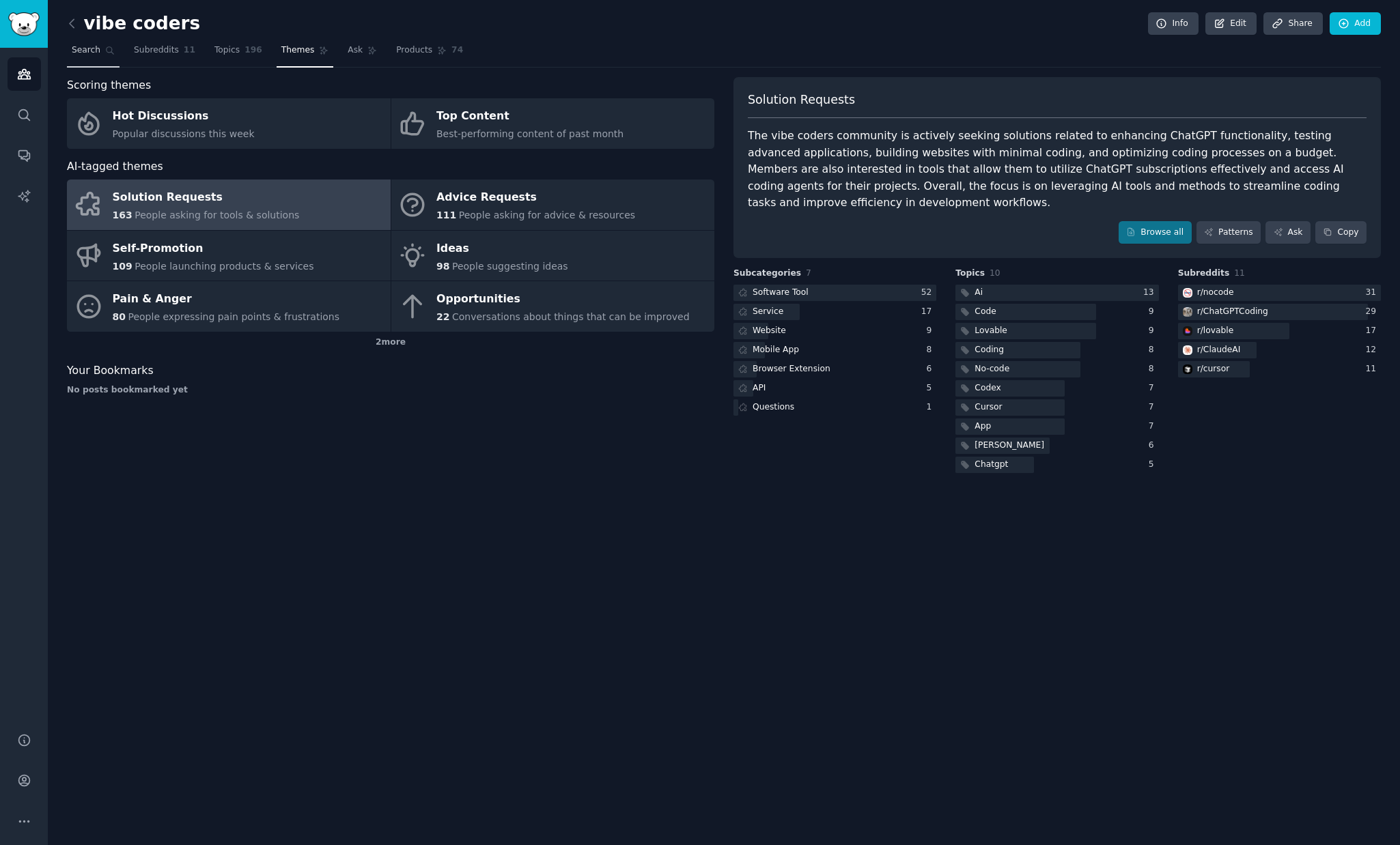
click at [100, 54] on link "Search" at bounding box center [94, 53] width 53 height 28
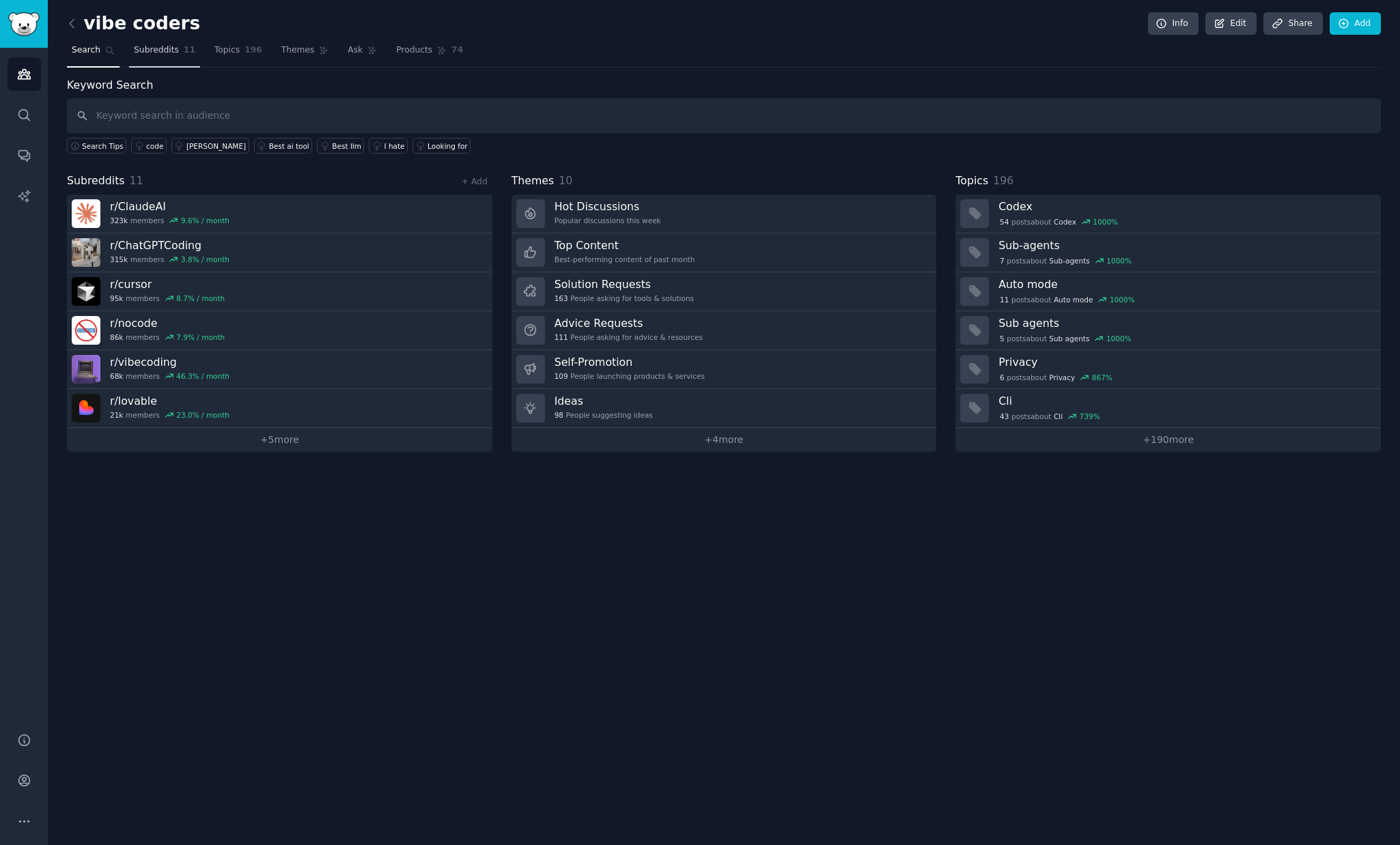
click at [168, 53] on span "Subreddits" at bounding box center [156, 51] width 45 height 12
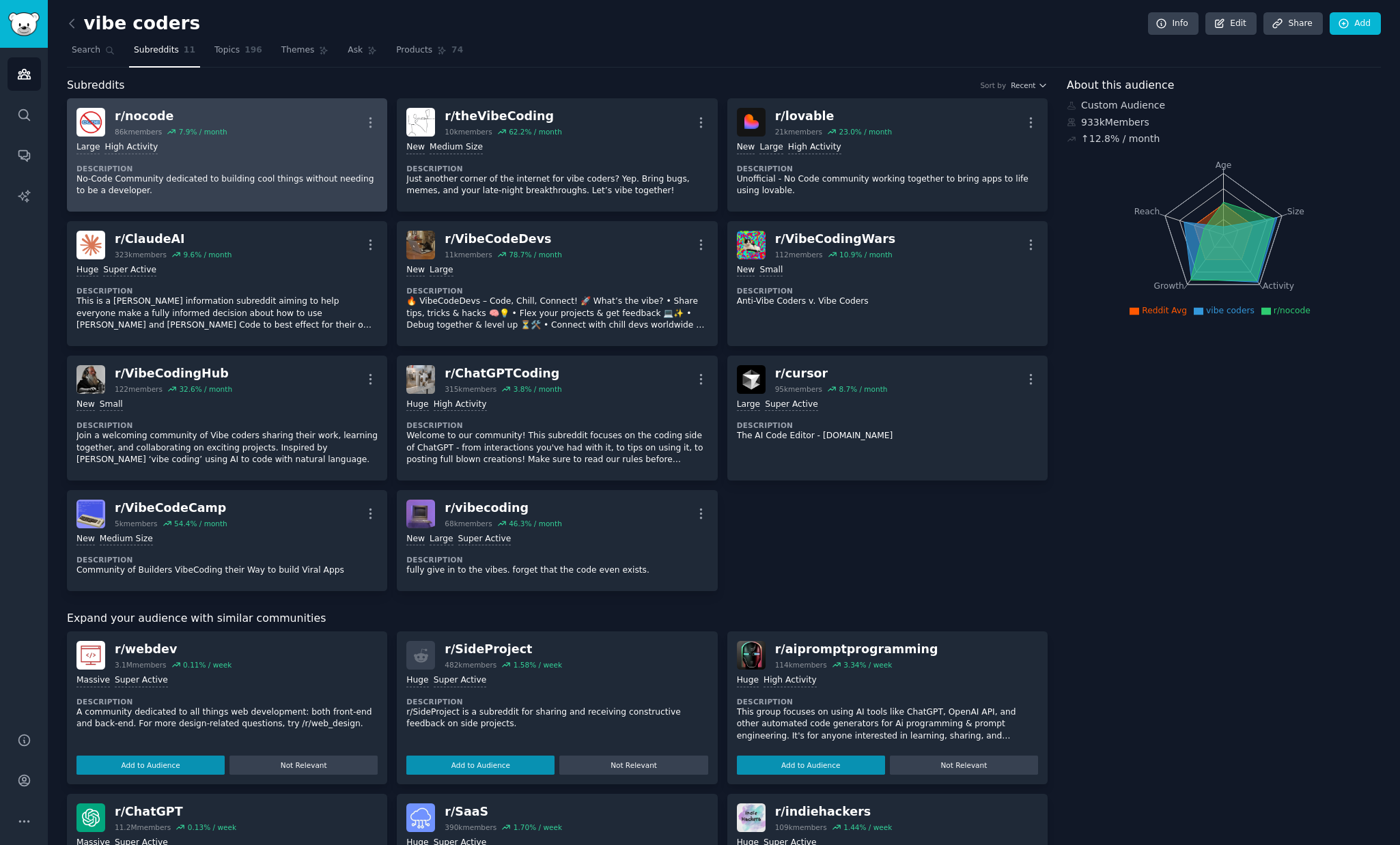
click at [143, 116] on div "r/ nocode" at bounding box center [171, 116] width 113 height 17
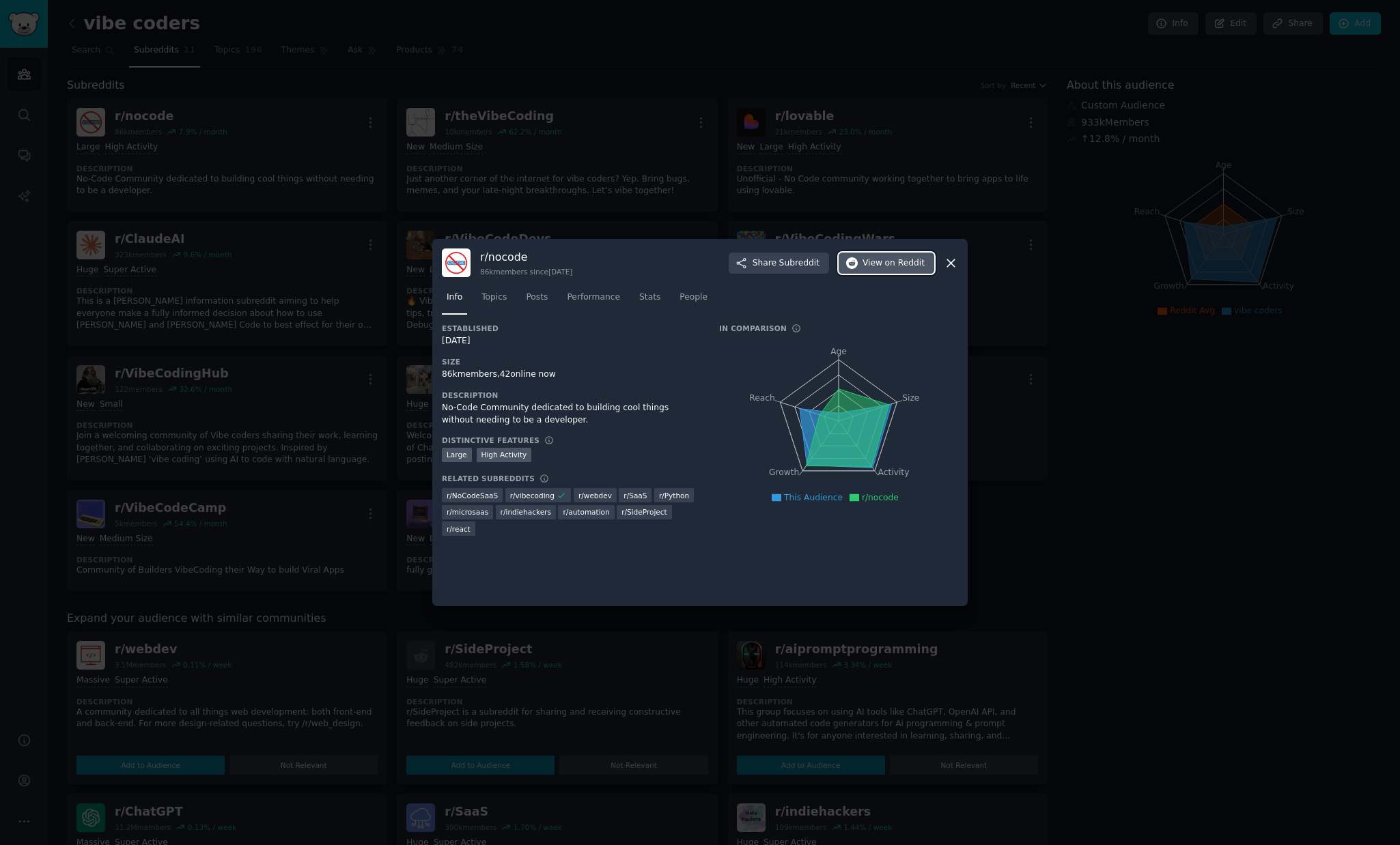
click at [887, 268] on span "on Reddit" at bounding box center [904, 264] width 39 height 12
click at [511, 198] on div at bounding box center [700, 422] width 1400 height 845
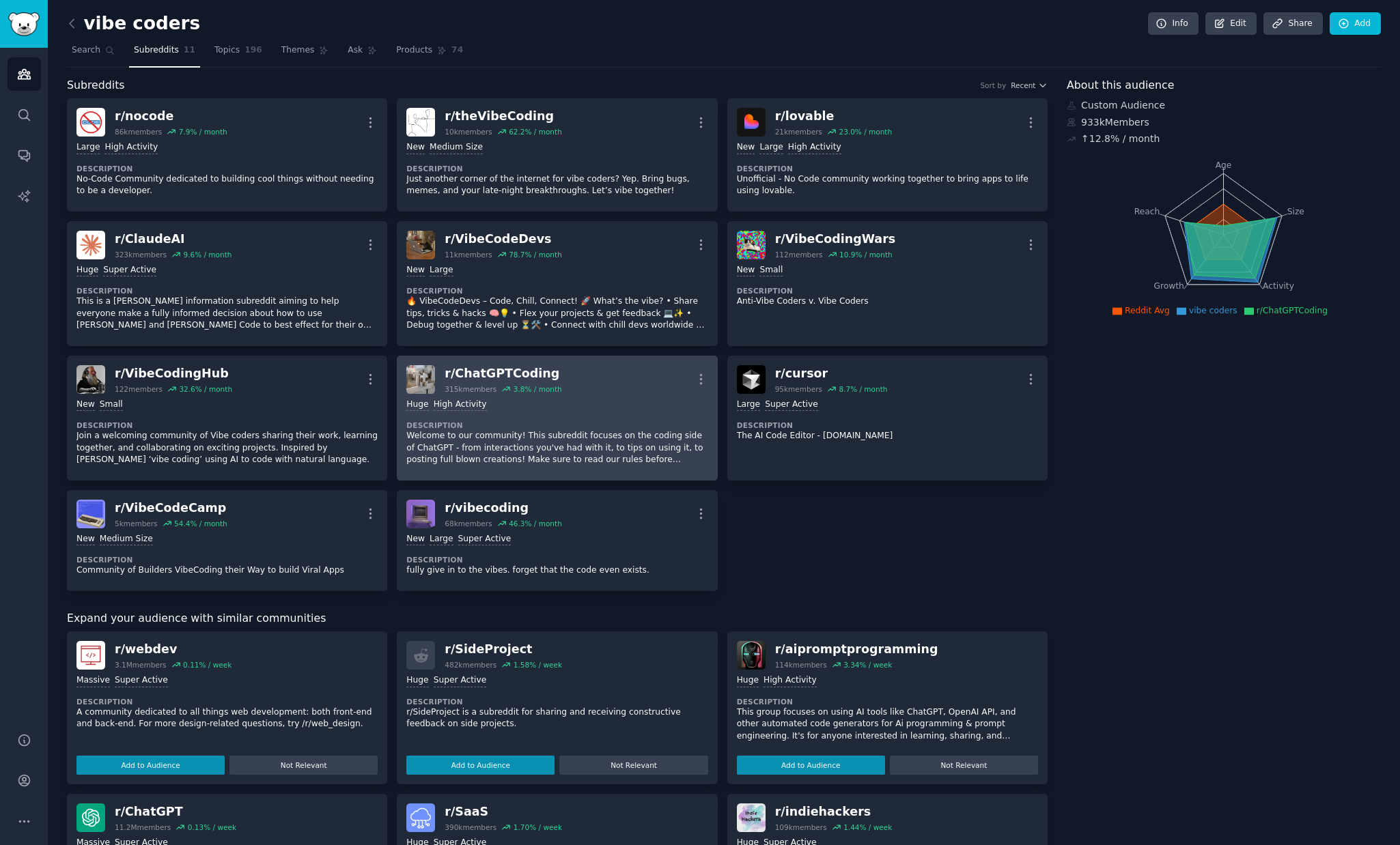
click at [508, 377] on div "r/ ChatGPTCoding" at bounding box center [502, 373] width 117 height 17
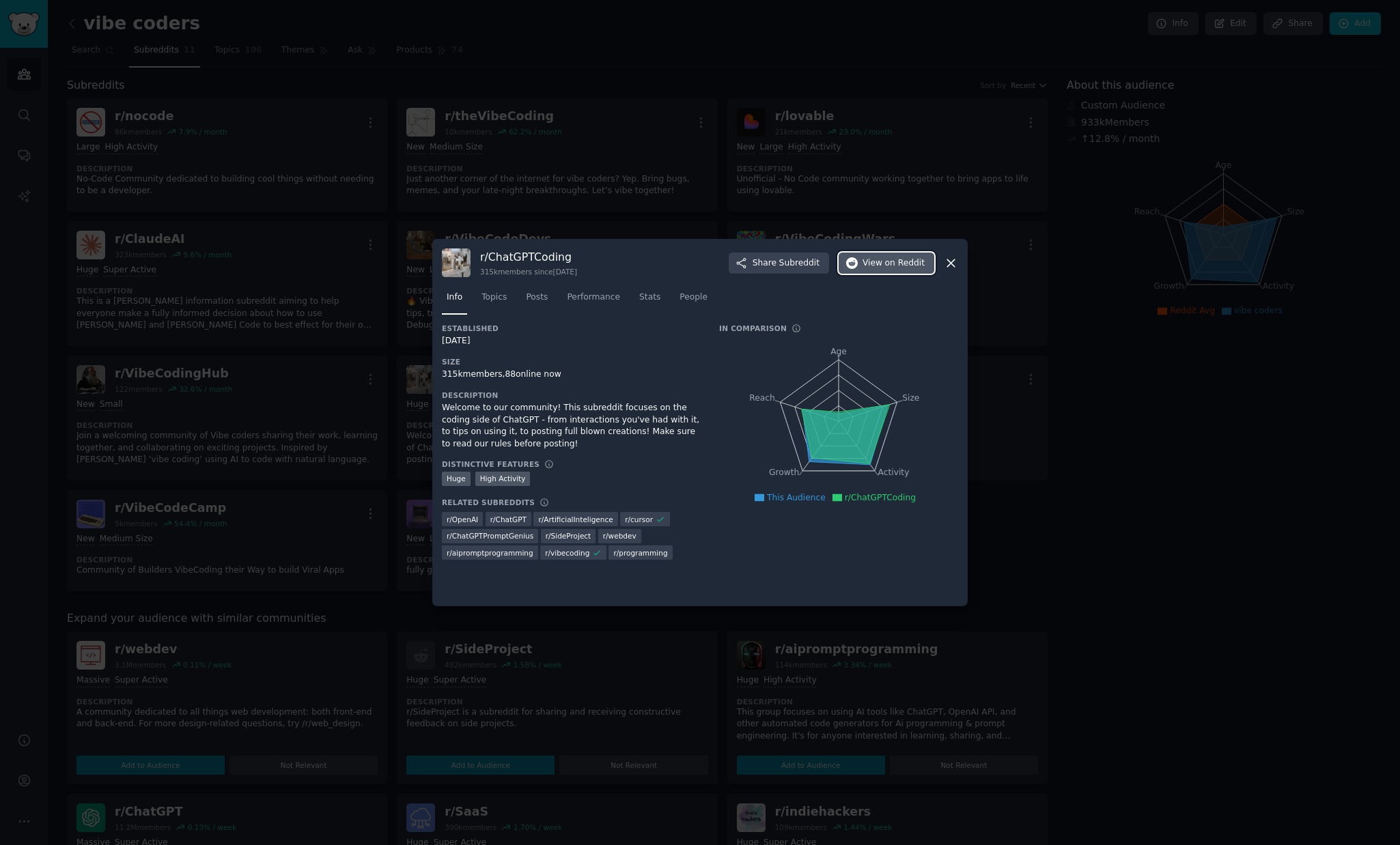
click at [875, 264] on span "View on Reddit" at bounding box center [893, 264] width 62 height 12
click at [640, 159] on div at bounding box center [700, 422] width 1400 height 845
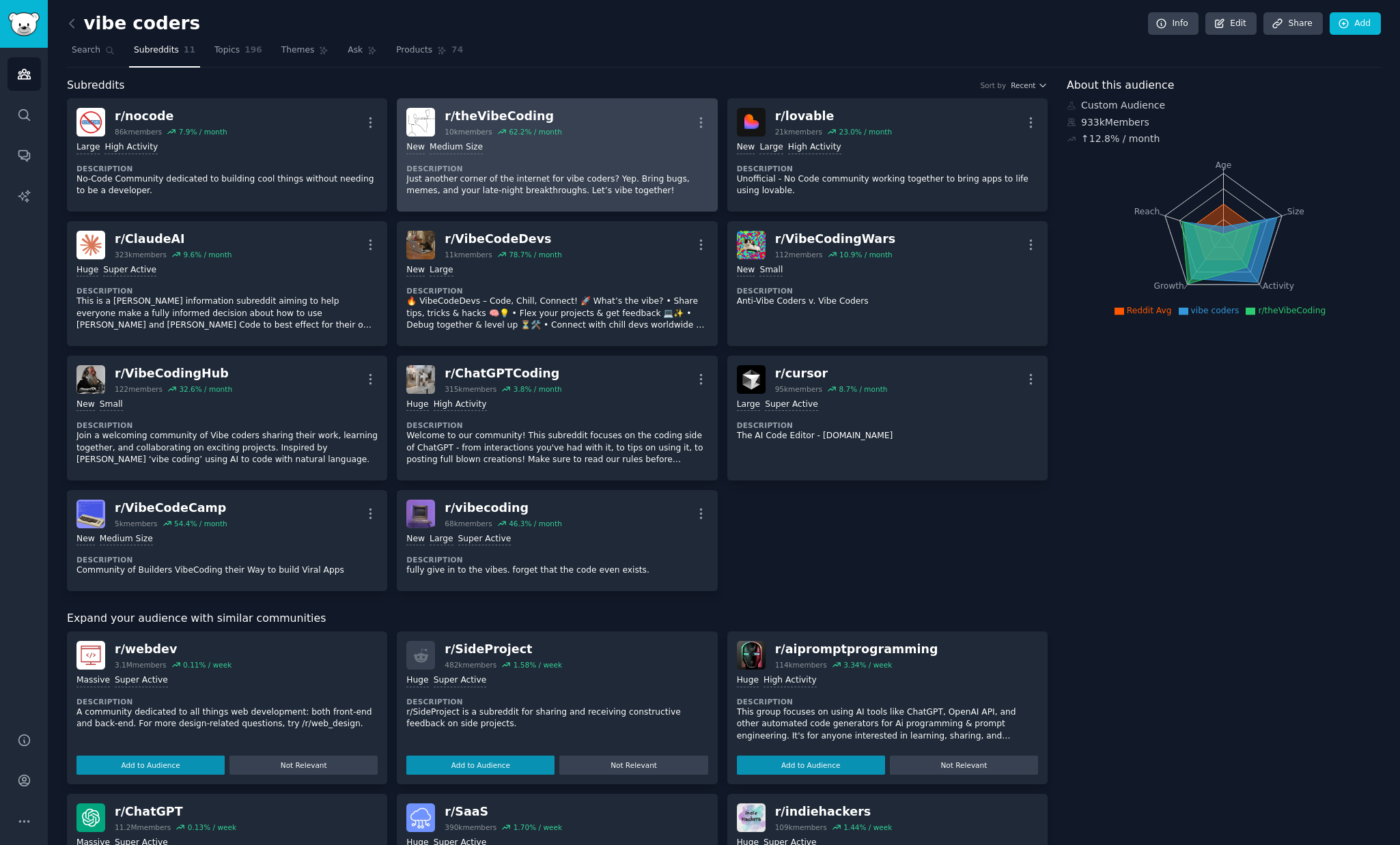
click at [502, 117] on div "r/ theVibeCoding" at bounding box center [502, 116] width 117 height 17
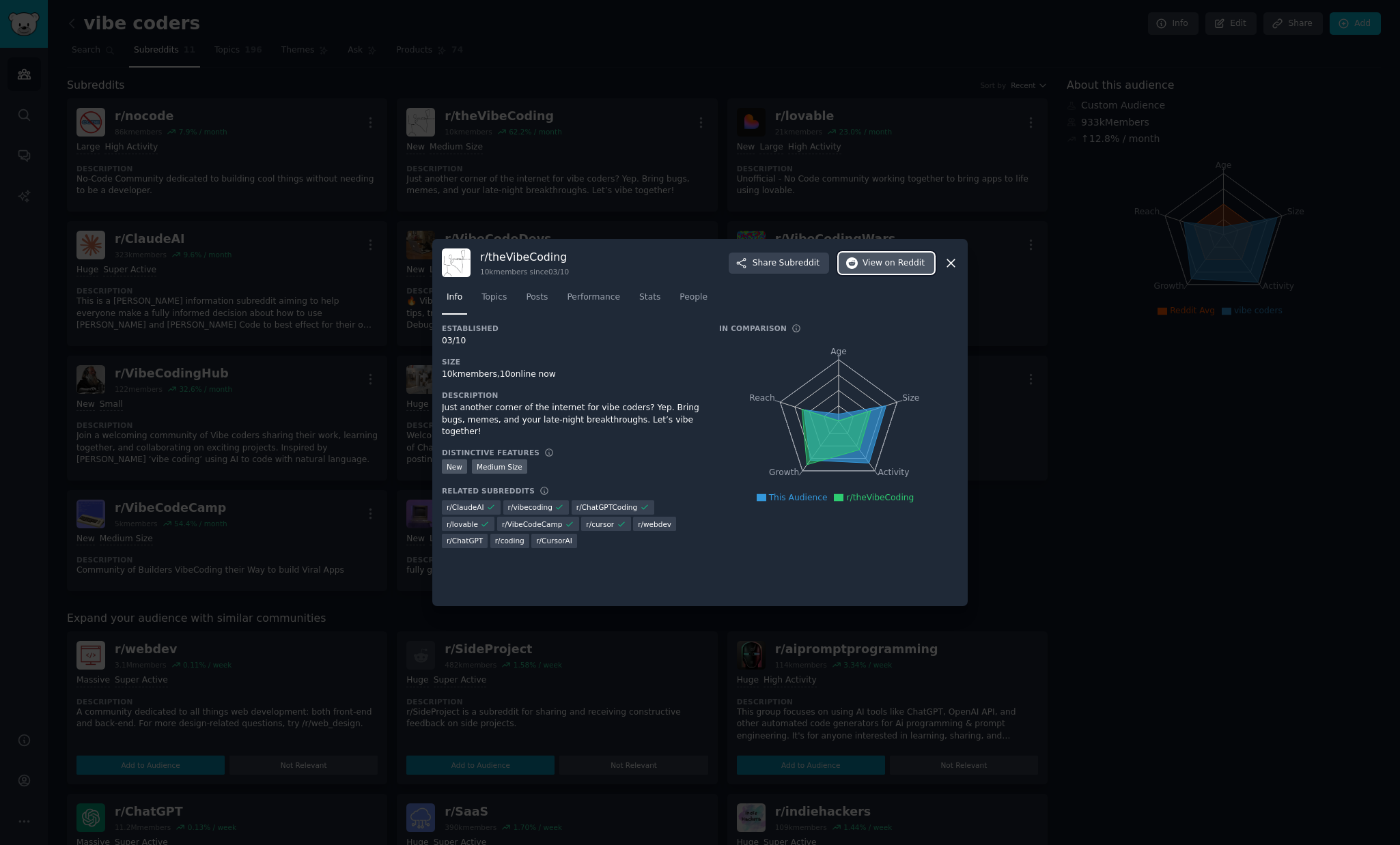
click at [867, 267] on span "View on Reddit" at bounding box center [893, 264] width 62 height 12
click at [857, 103] on div at bounding box center [700, 422] width 1400 height 845
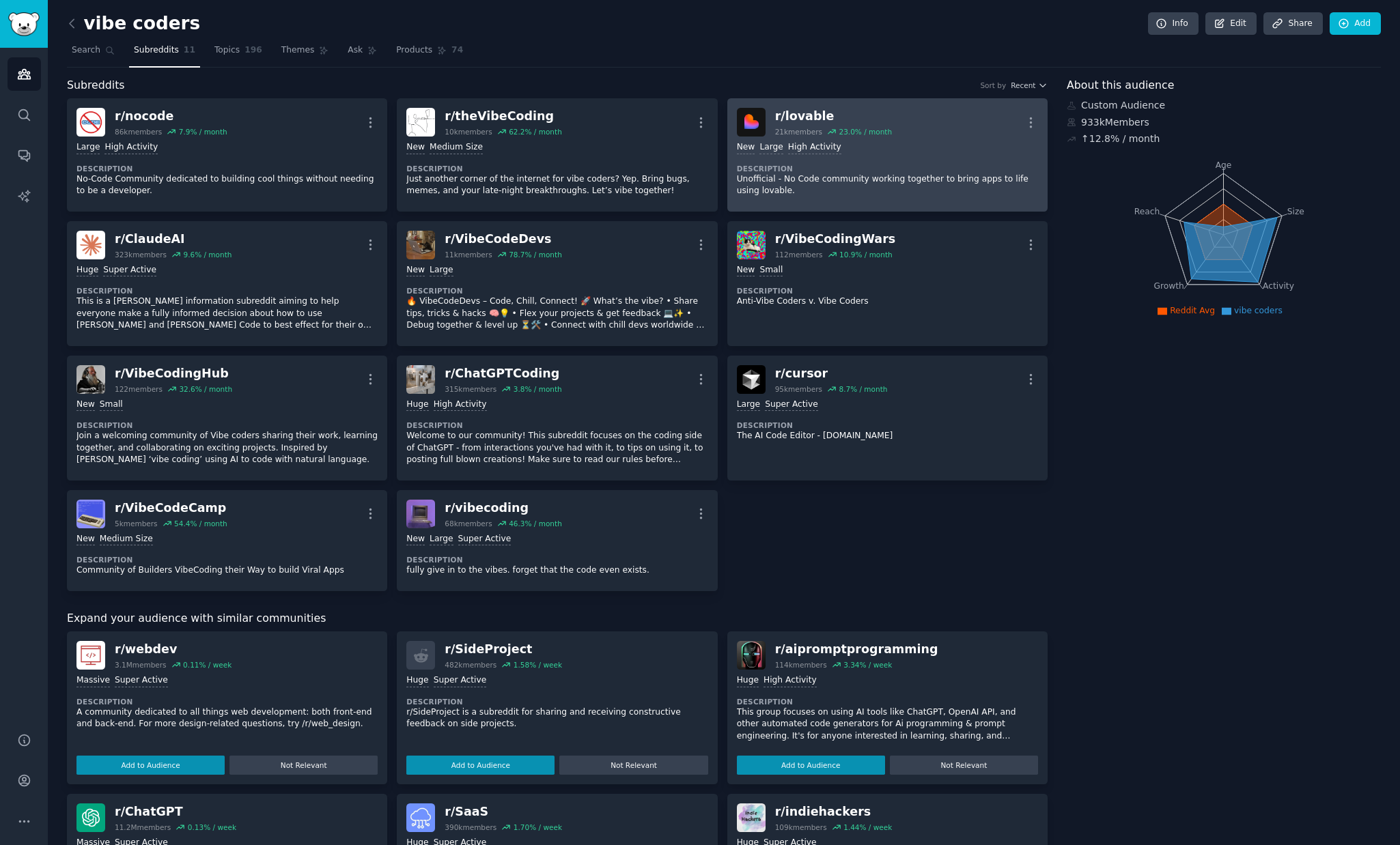
click at [806, 114] on div "r/ lovable" at bounding box center [833, 116] width 117 height 17
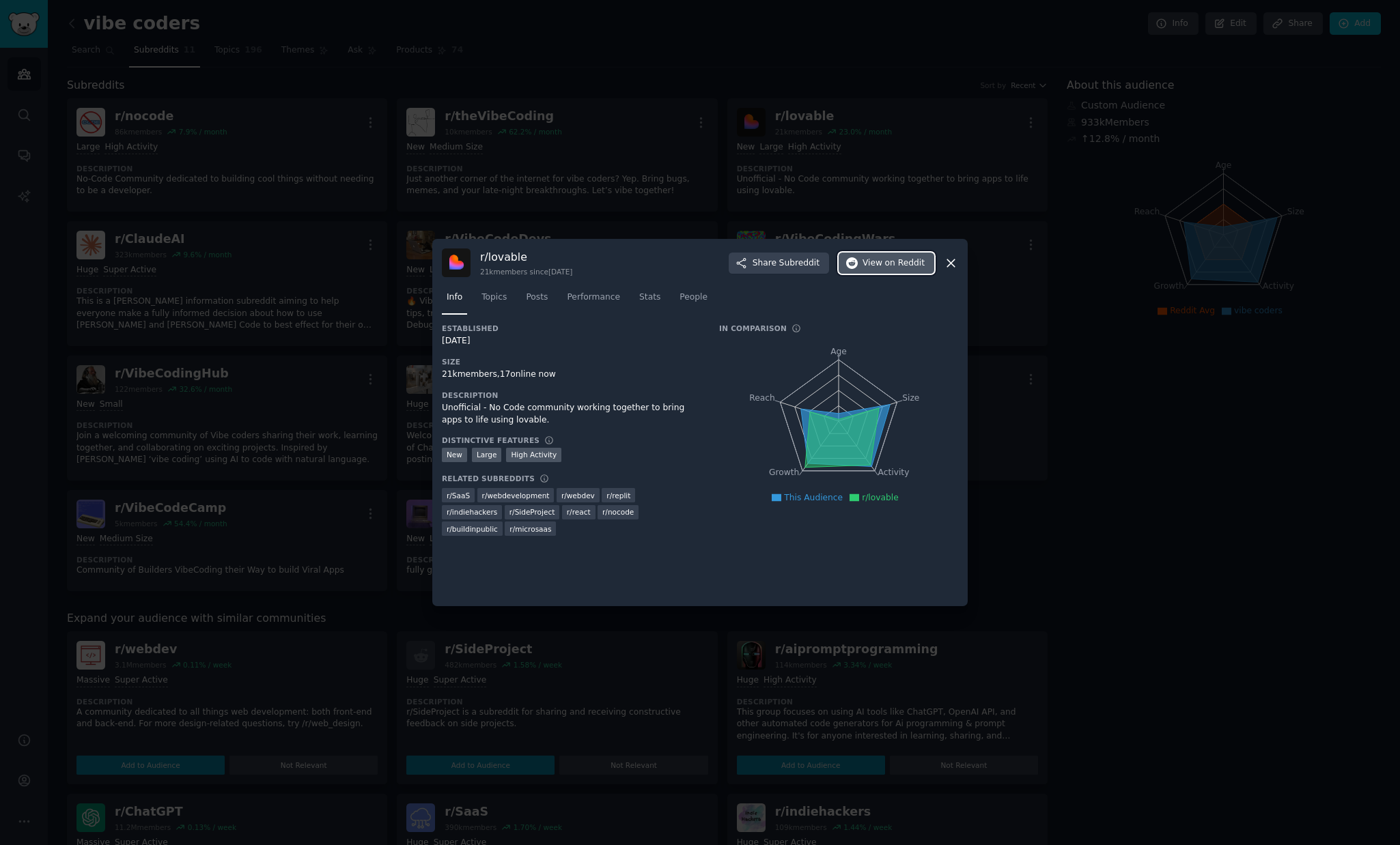
click at [879, 266] on span "View on Reddit" at bounding box center [893, 264] width 62 height 12
click at [627, 196] on div at bounding box center [700, 422] width 1400 height 845
